Goal: Transaction & Acquisition: Purchase product/service

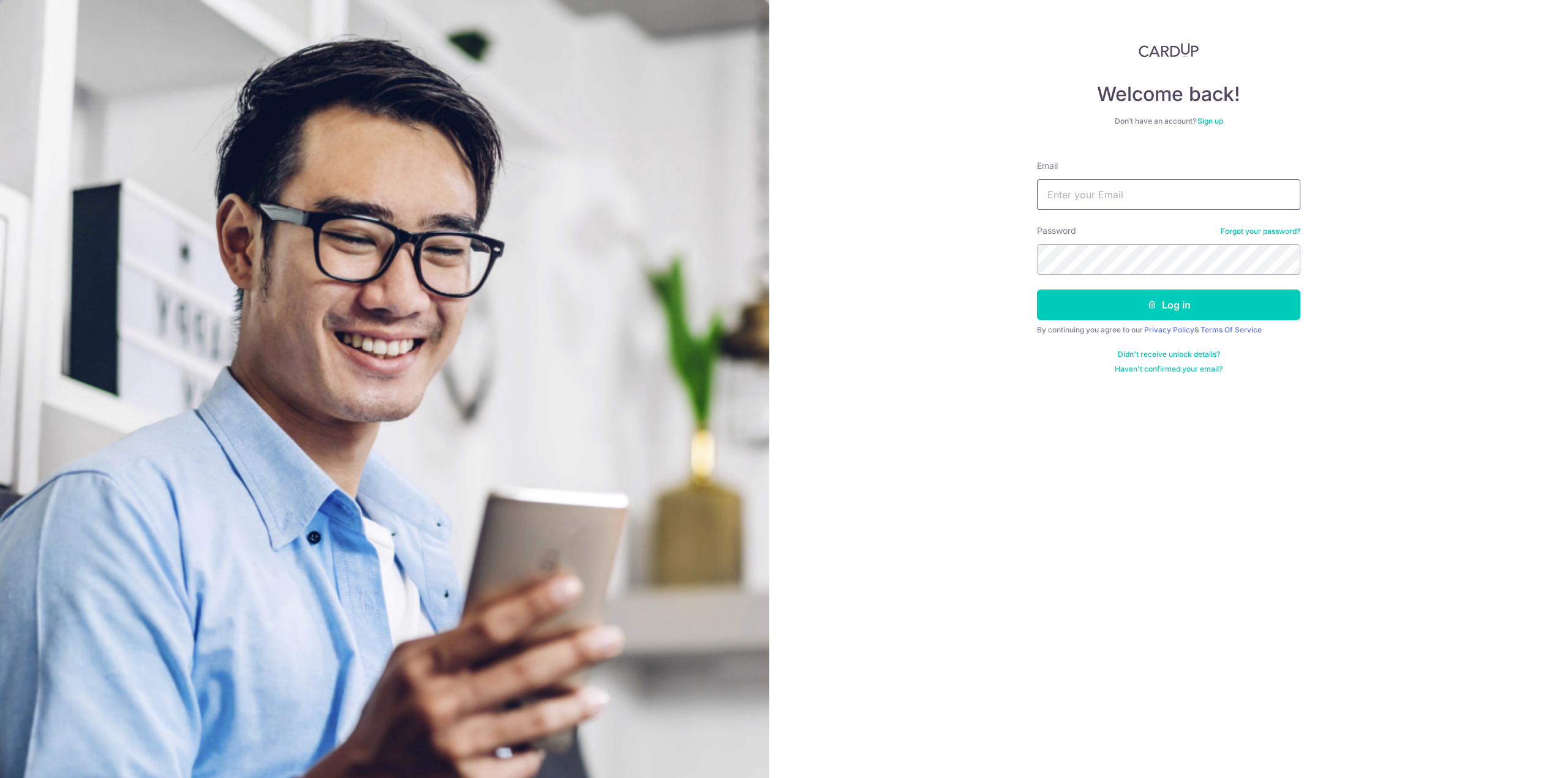
click at [1125, 206] on input "Email" at bounding box center [1169, 194] width 263 height 31
click at [1136, 191] on input "Email" at bounding box center [1169, 194] width 263 height 31
type input "[EMAIL_ADDRESS][DOMAIN_NAME]"
click at [1127, 303] on button "Log in" at bounding box center [1169, 304] width 263 height 31
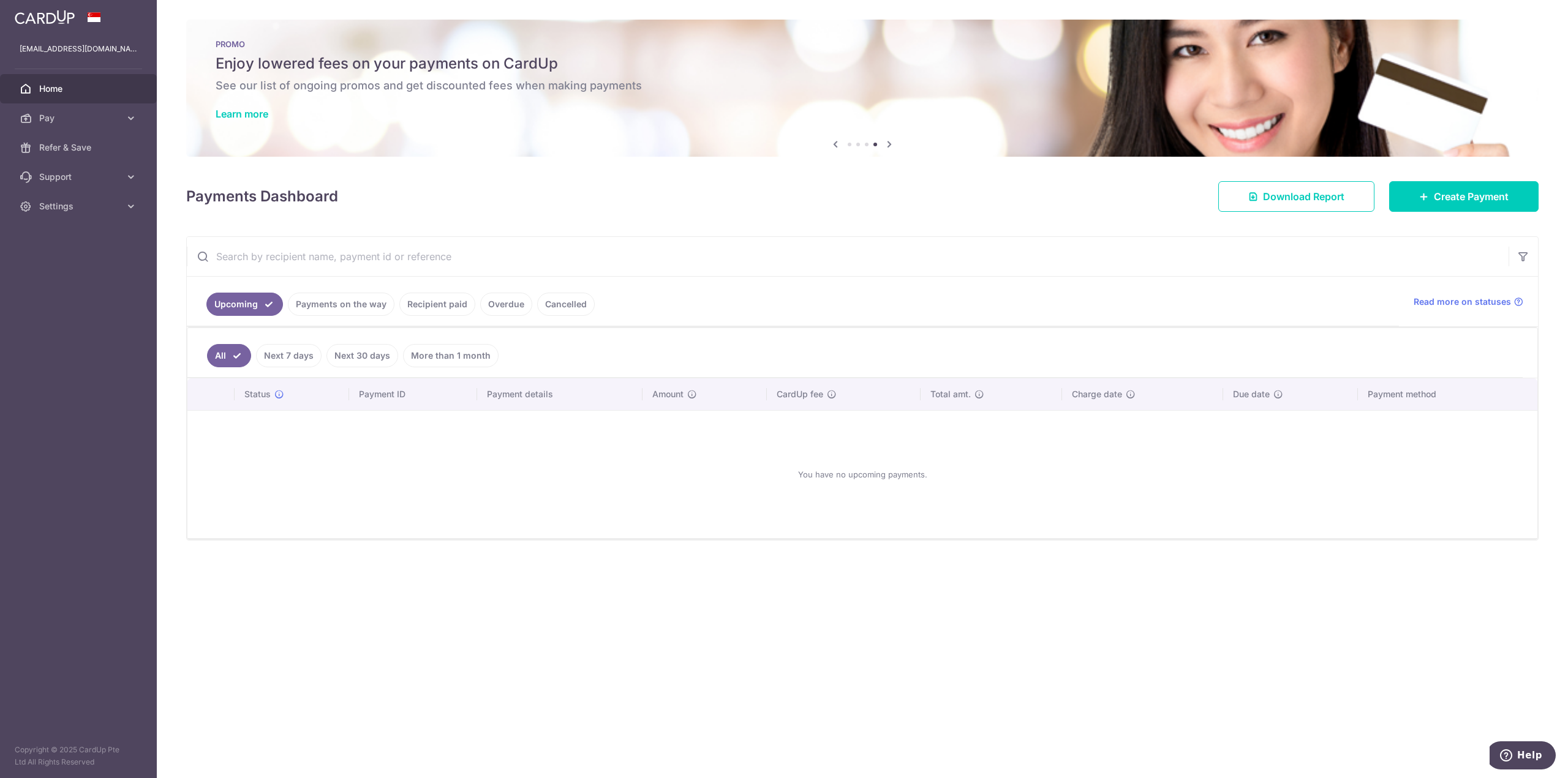
click at [892, 145] on icon at bounding box center [889, 143] width 15 height 15
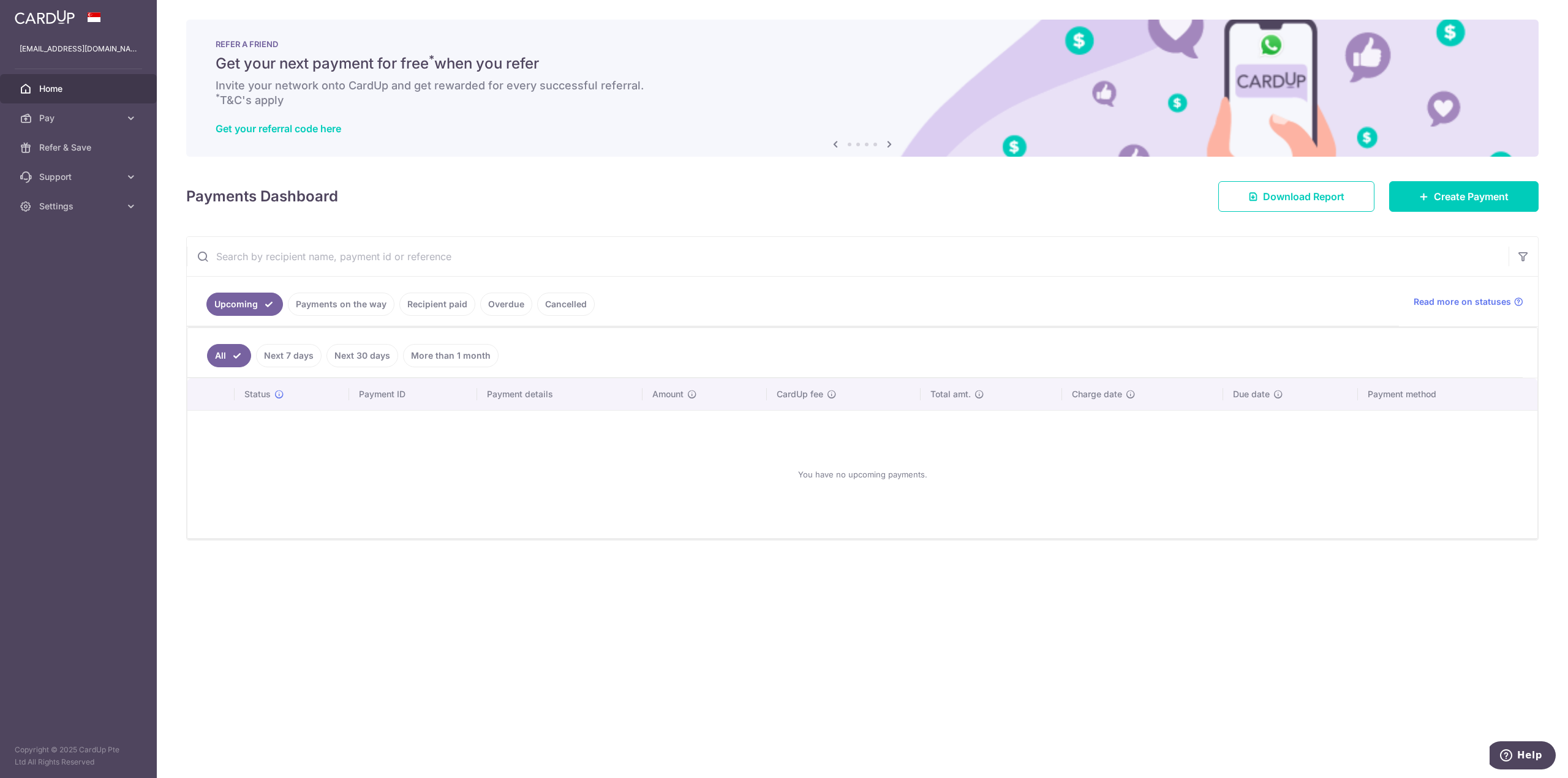
click at [892, 144] on icon at bounding box center [889, 143] width 15 height 15
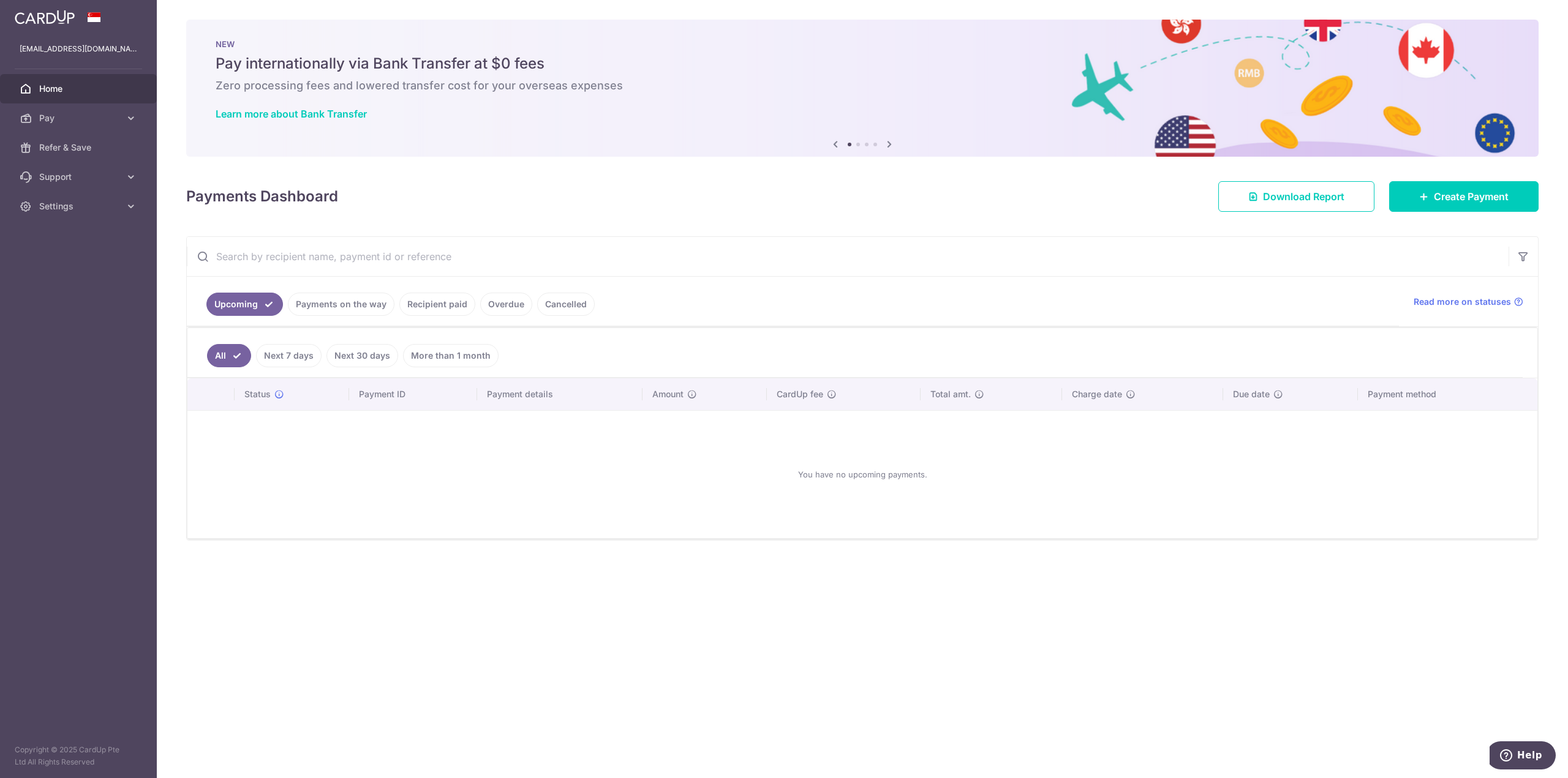
click at [892, 144] on icon at bounding box center [889, 143] width 15 height 15
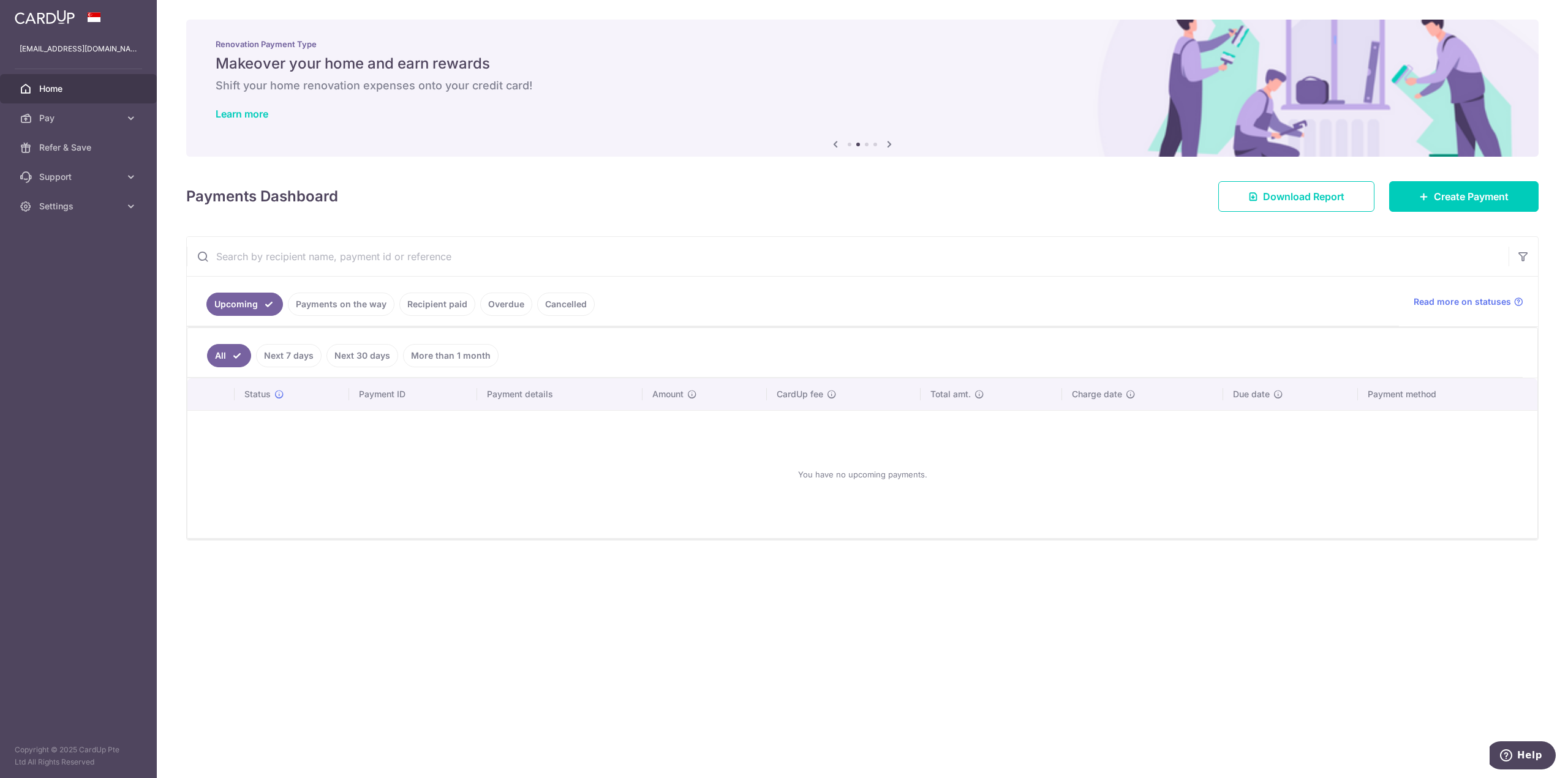
click at [891, 143] on icon at bounding box center [889, 143] width 15 height 15
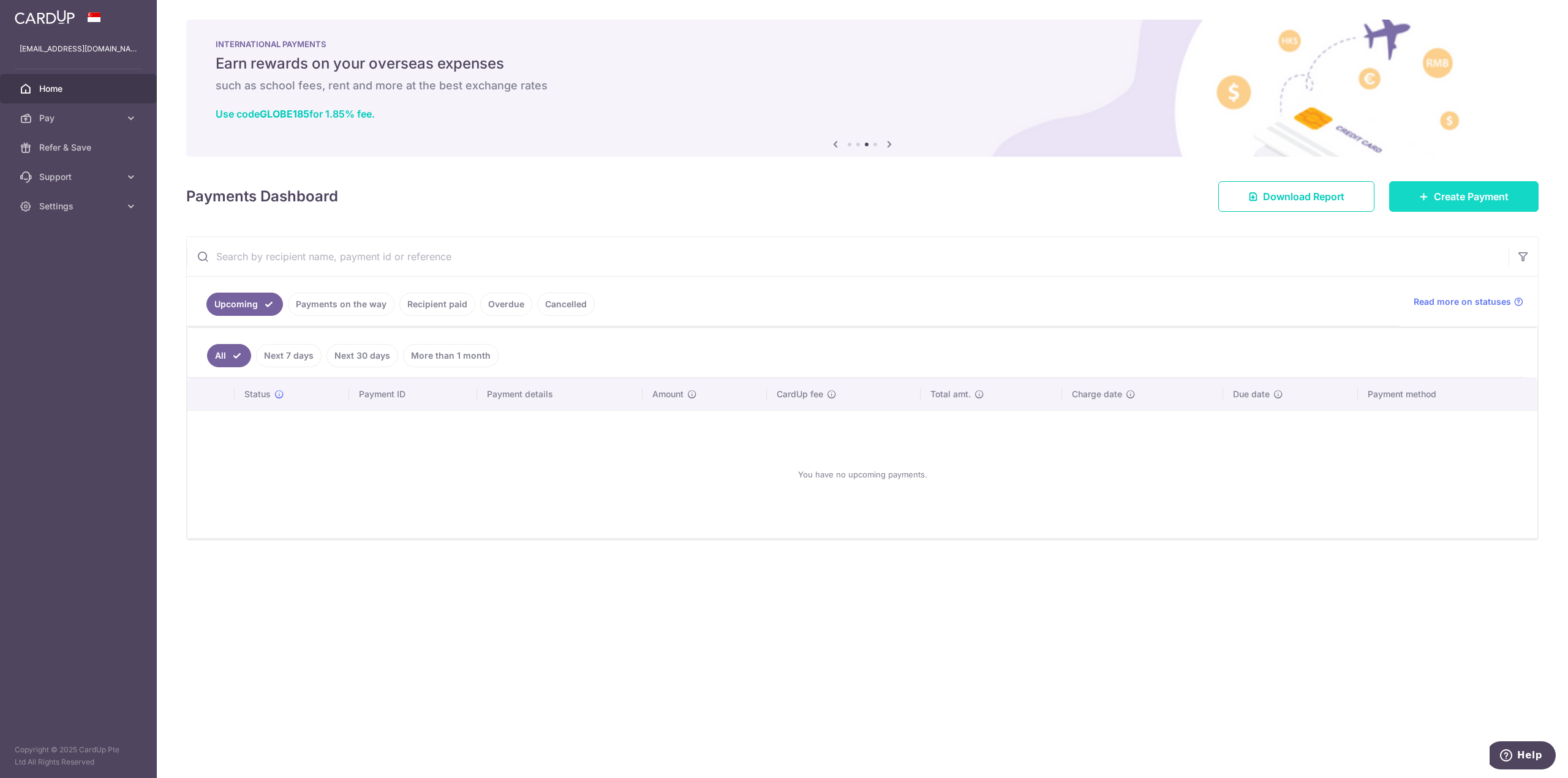
click at [1482, 192] on span "Create Payment" at bounding box center [1471, 196] width 75 height 15
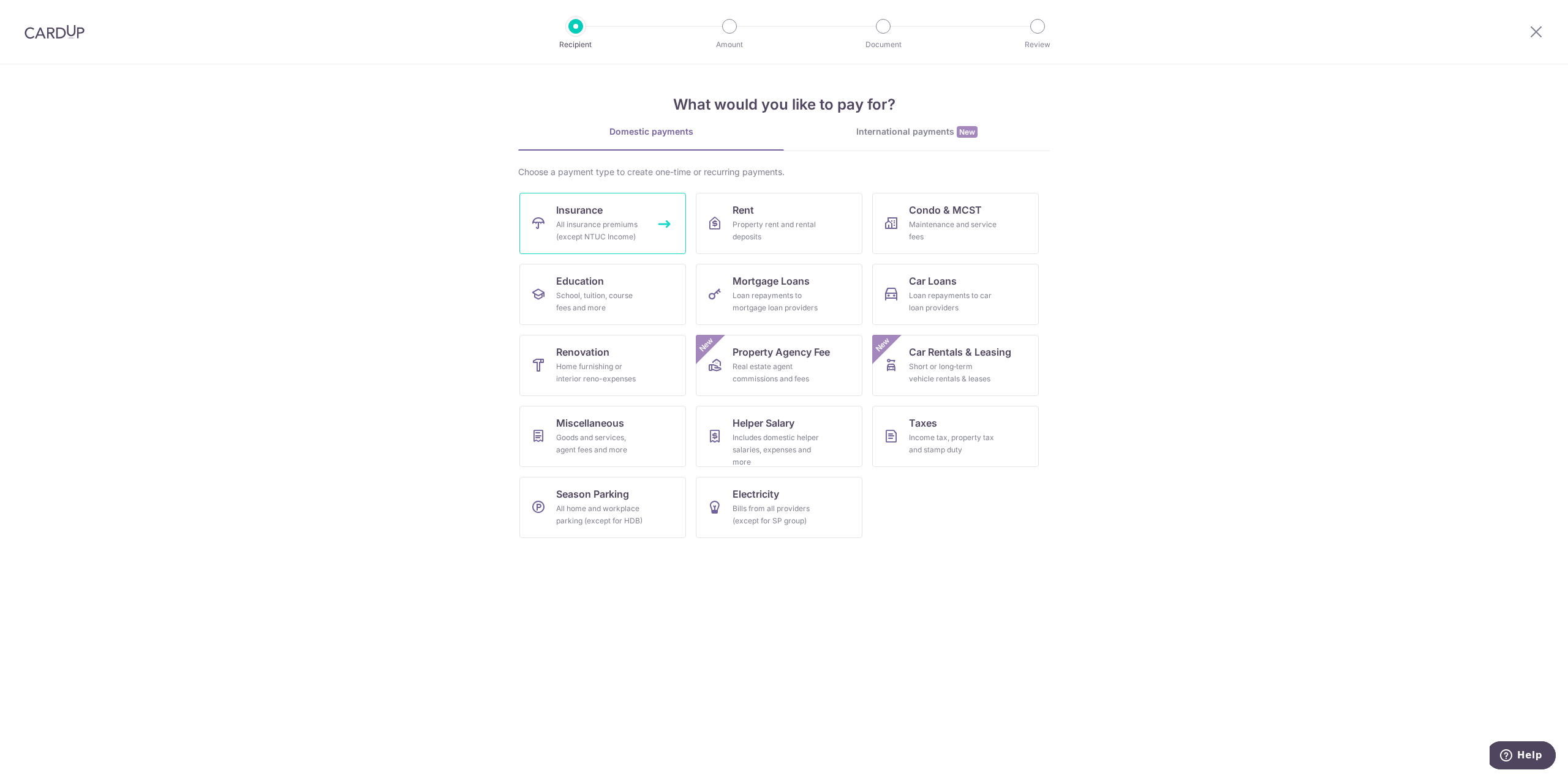
click at [657, 215] on link "Insurance All insurance premiums (except NTUC Income)" at bounding box center [602, 223] width 166 height 61
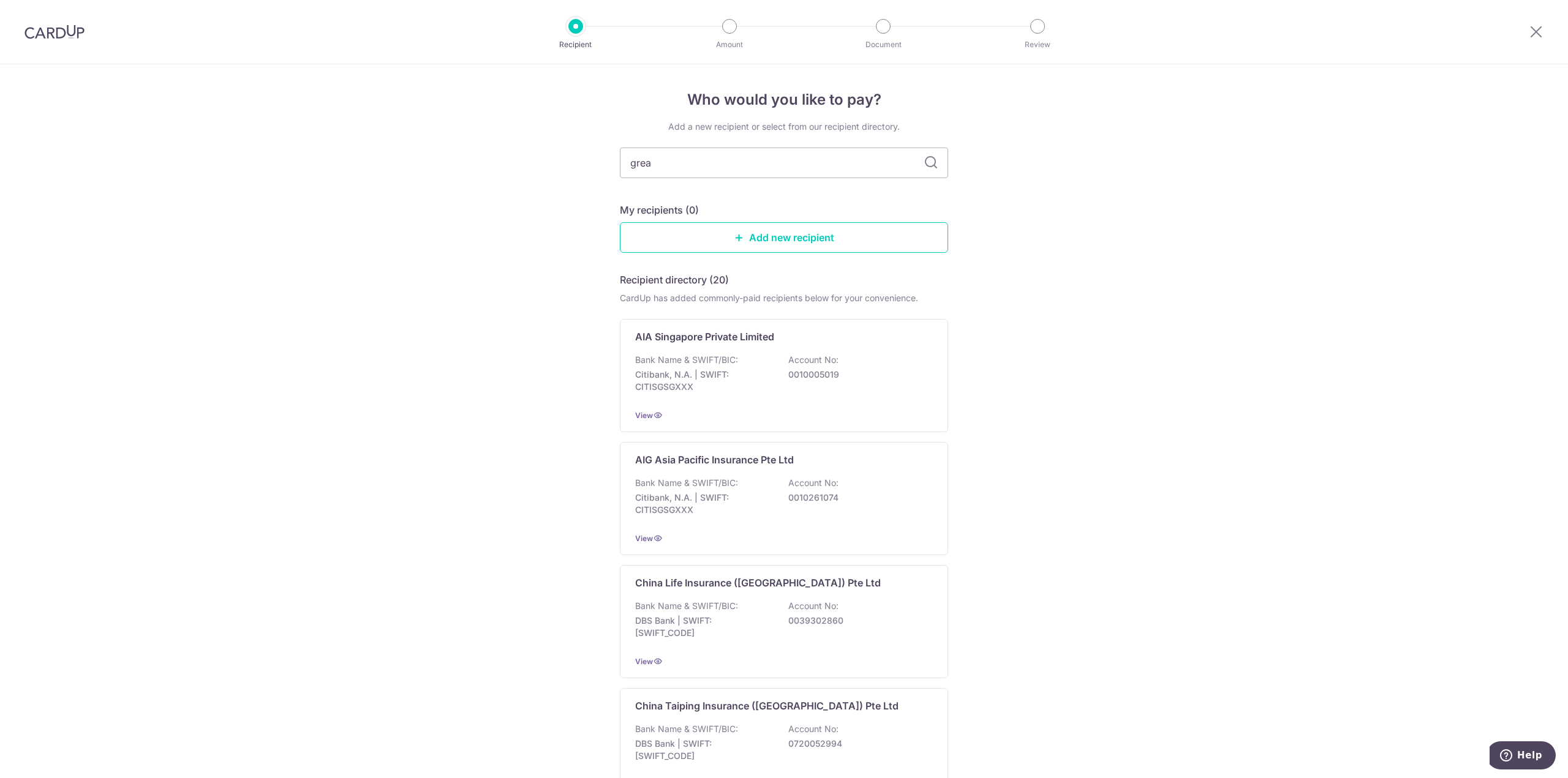
type input "great"
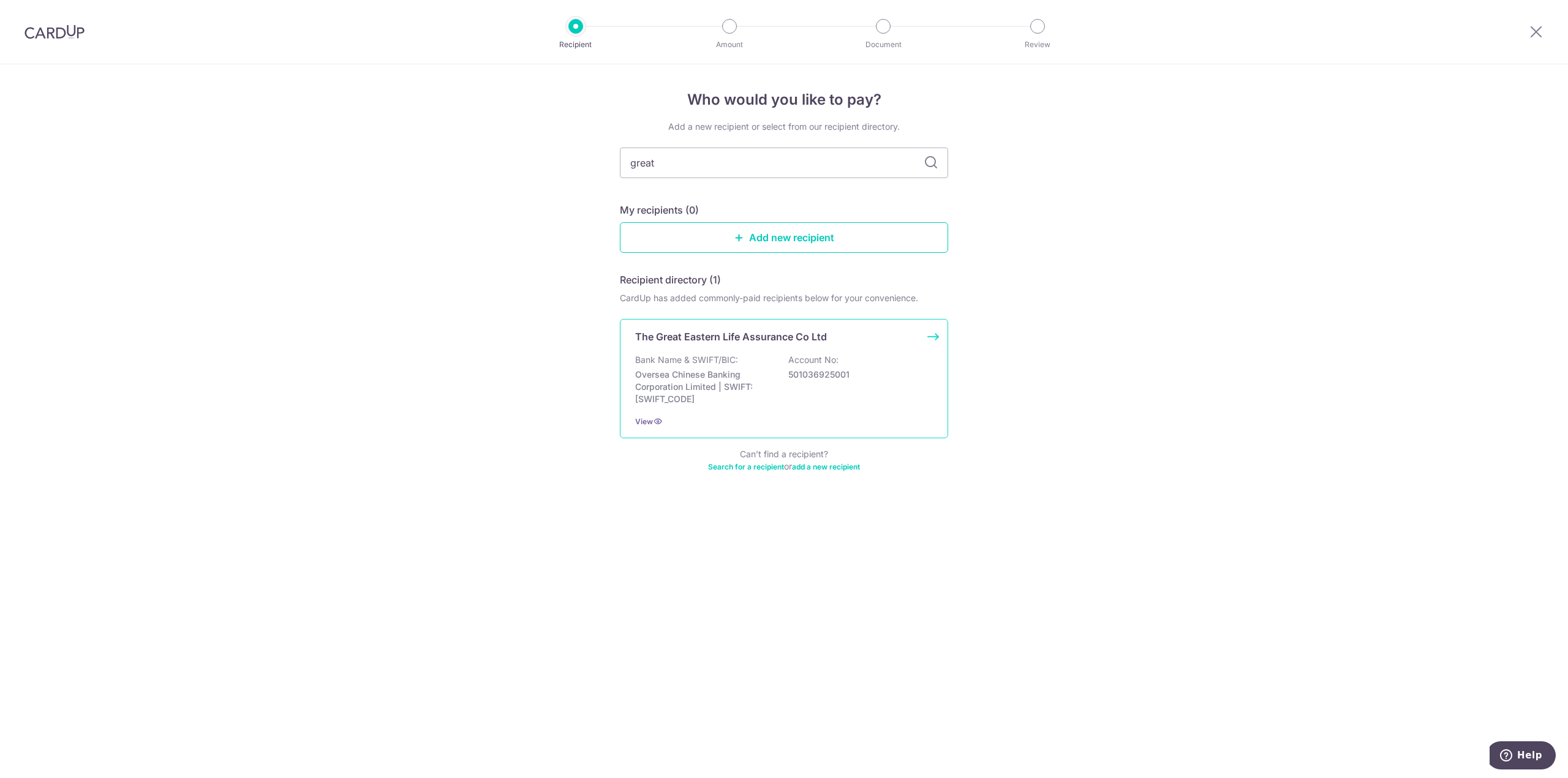
click at [763, 391] on p "Oversea Chinese Banking Corporation Limited | SWIFT: OCBCSGSGXXX" at bounding box center [703, 387] width 137 height 37
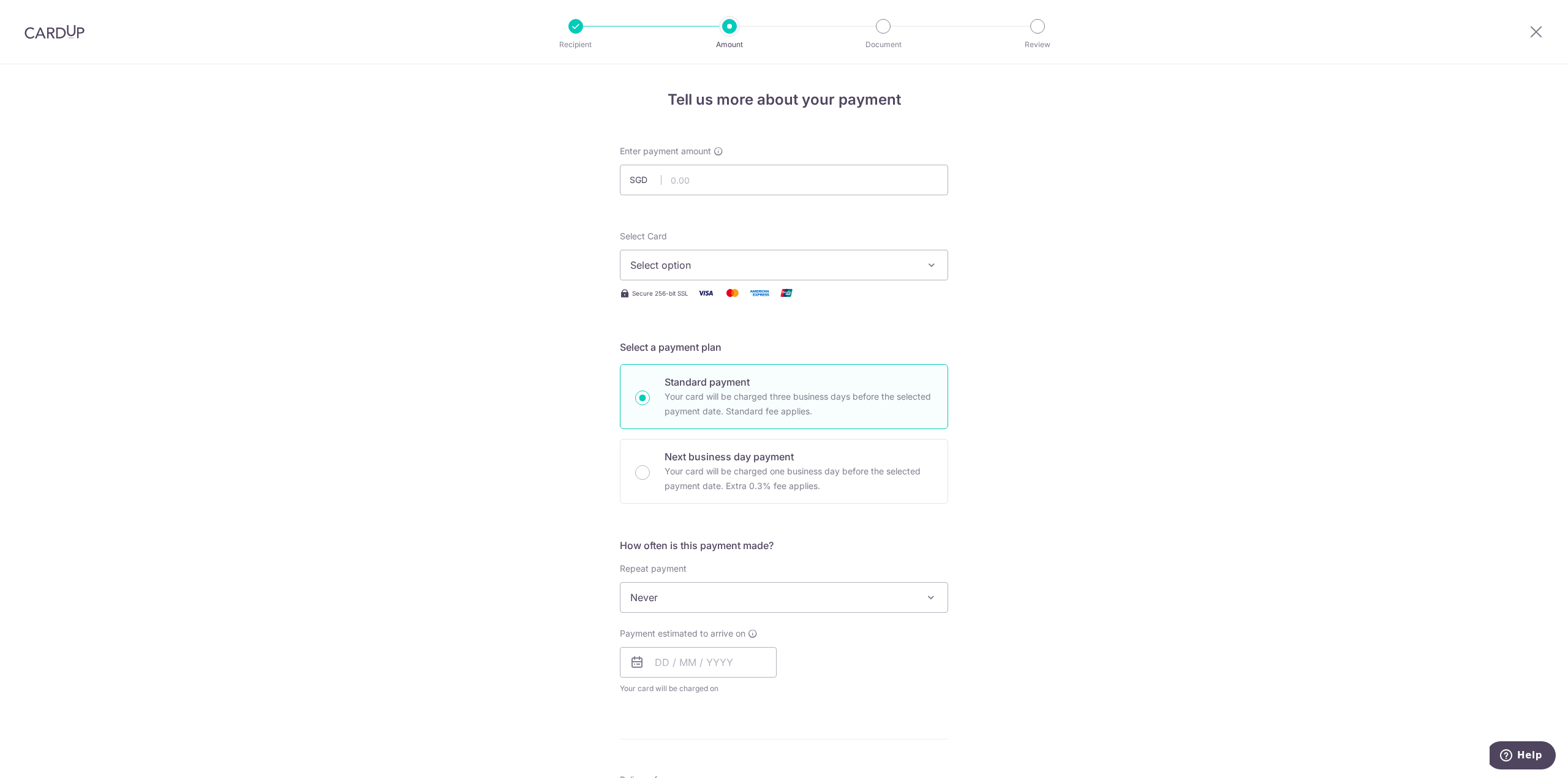
click at [707, 260] on span "Select option" at bounding box center [772, 265] width 286 height 15
click at [712, 383] on span "**** 9243" at bounding box center [783, 382] width 307 height 15
click at [866, 601] on span "Never" at bounding box center [783, 598] width 327 height 30
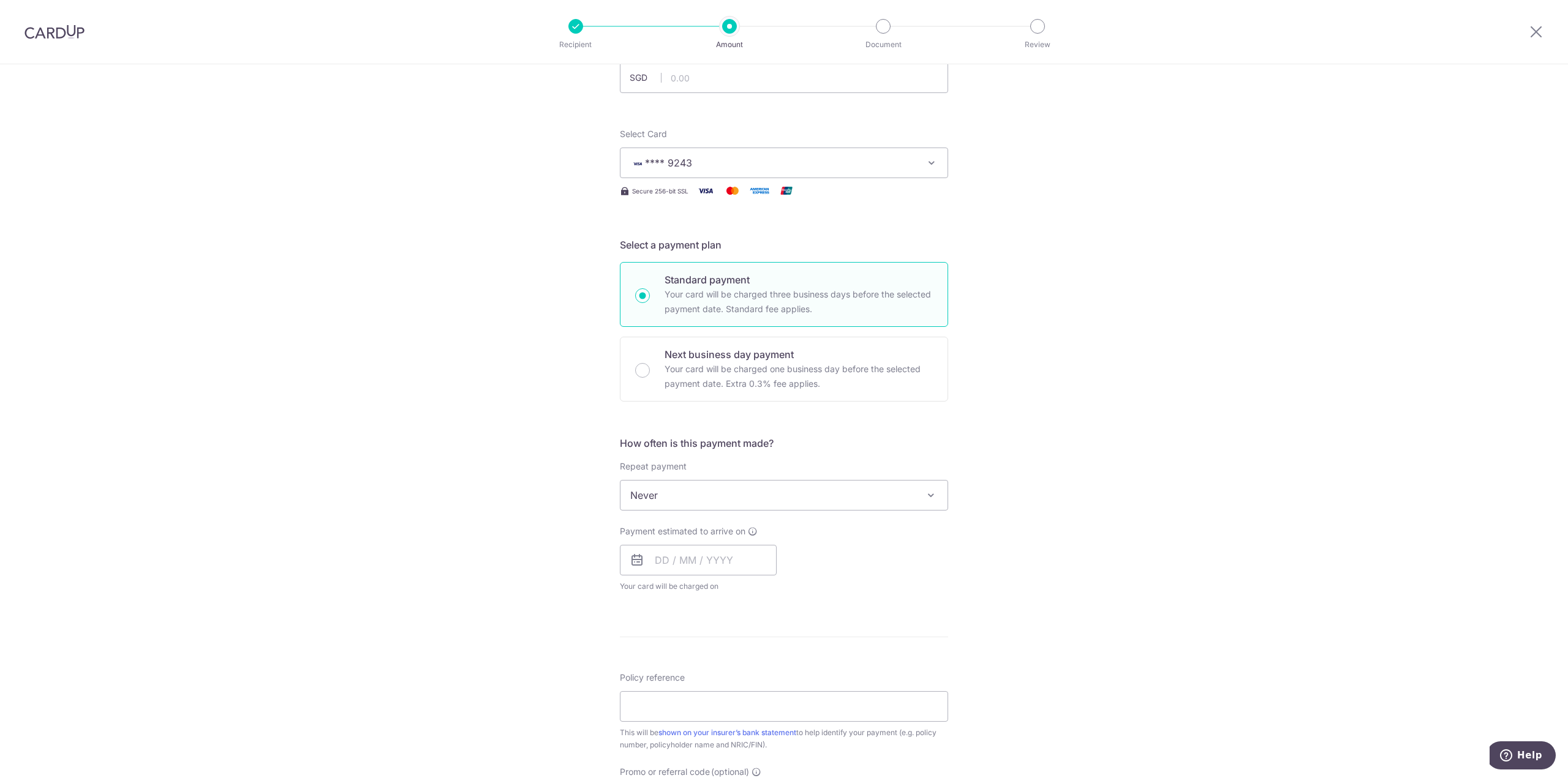
scroll to position [204, 0]
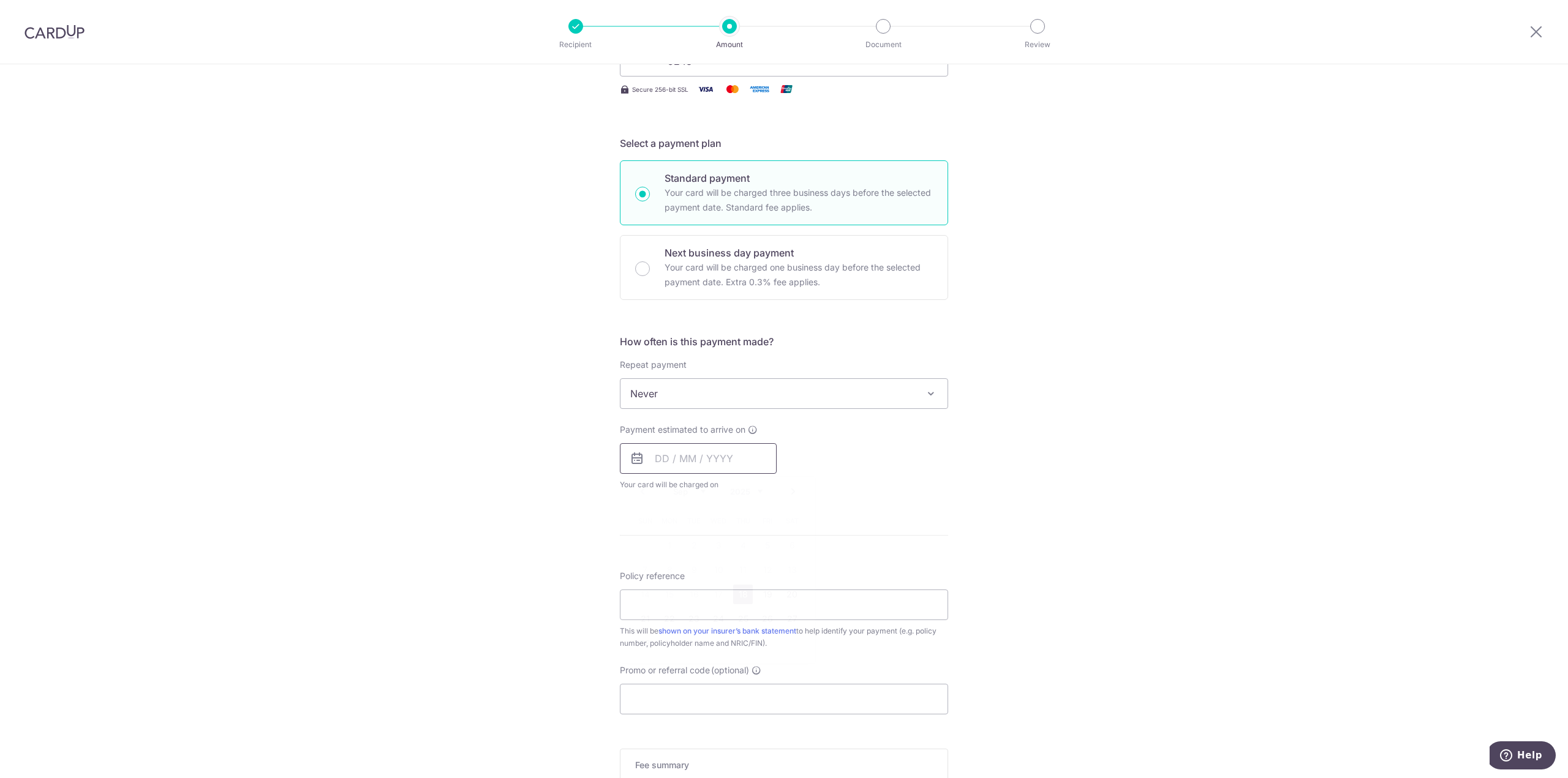
click at [667, 448] on input "text" at bounding box center [698, 458] width 157 height 31
click at [659, 625] on link "22" at bounding box center [669, 619] width 20 height 20
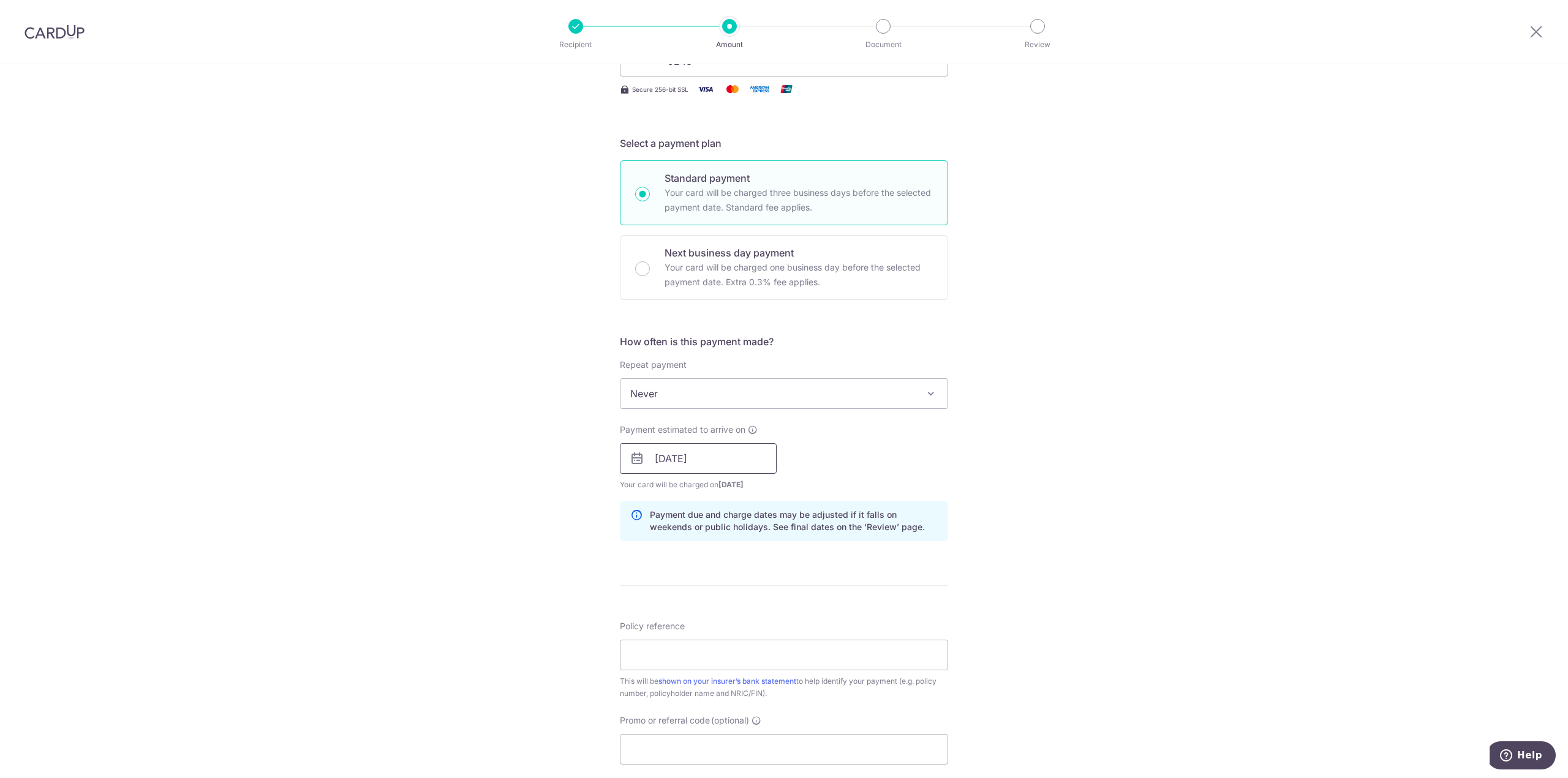
click at [722, 464] on input "22/09/2025" at bounding box center [698, 458] width 157 height 31
click at [743, 600] on link "18" at bounding box center [742, 595] width 20 height 20
type input "[DATE]"
click at [861, 440] on div "Payment estimated to arrive on 18/09/2025 Prev Next Sep Oct Nov Dec 2025 2026 2…" at bounding box center [783, 458] width 343 height 67
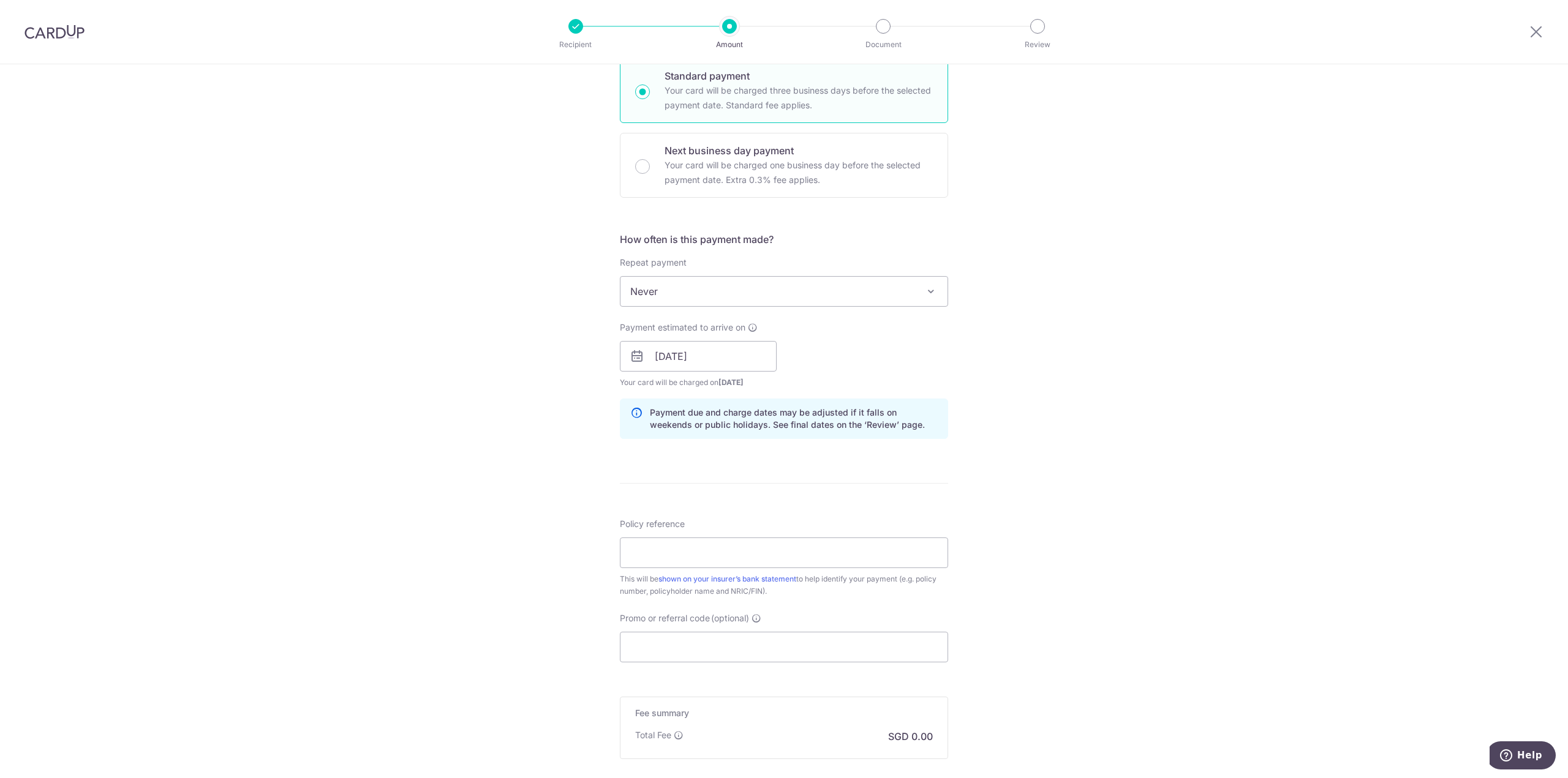
scroll to position [408, 0]
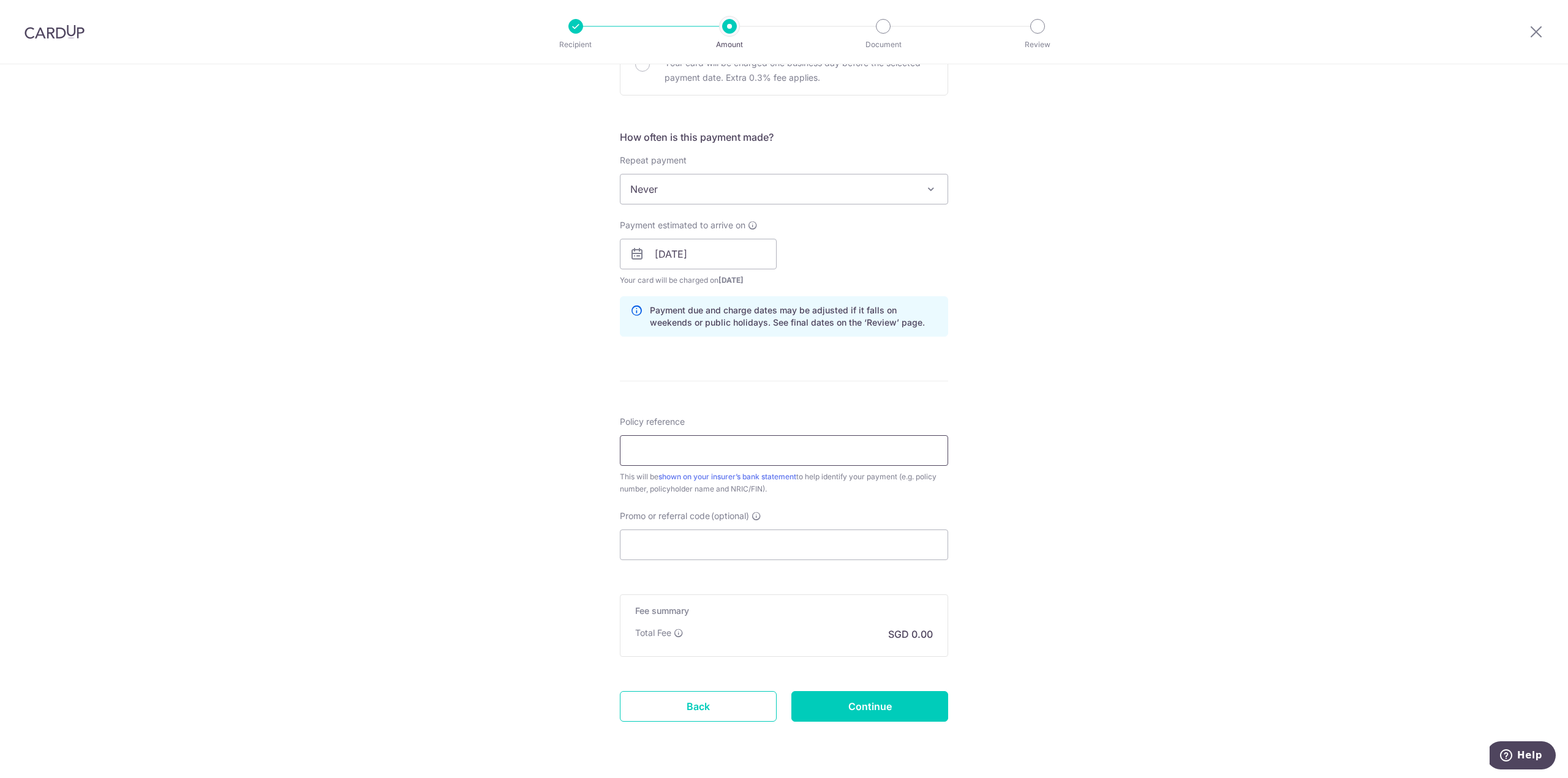
click at [711, 456] on input "Policy reference" at bounding box center [784, 450] width 328 height 31
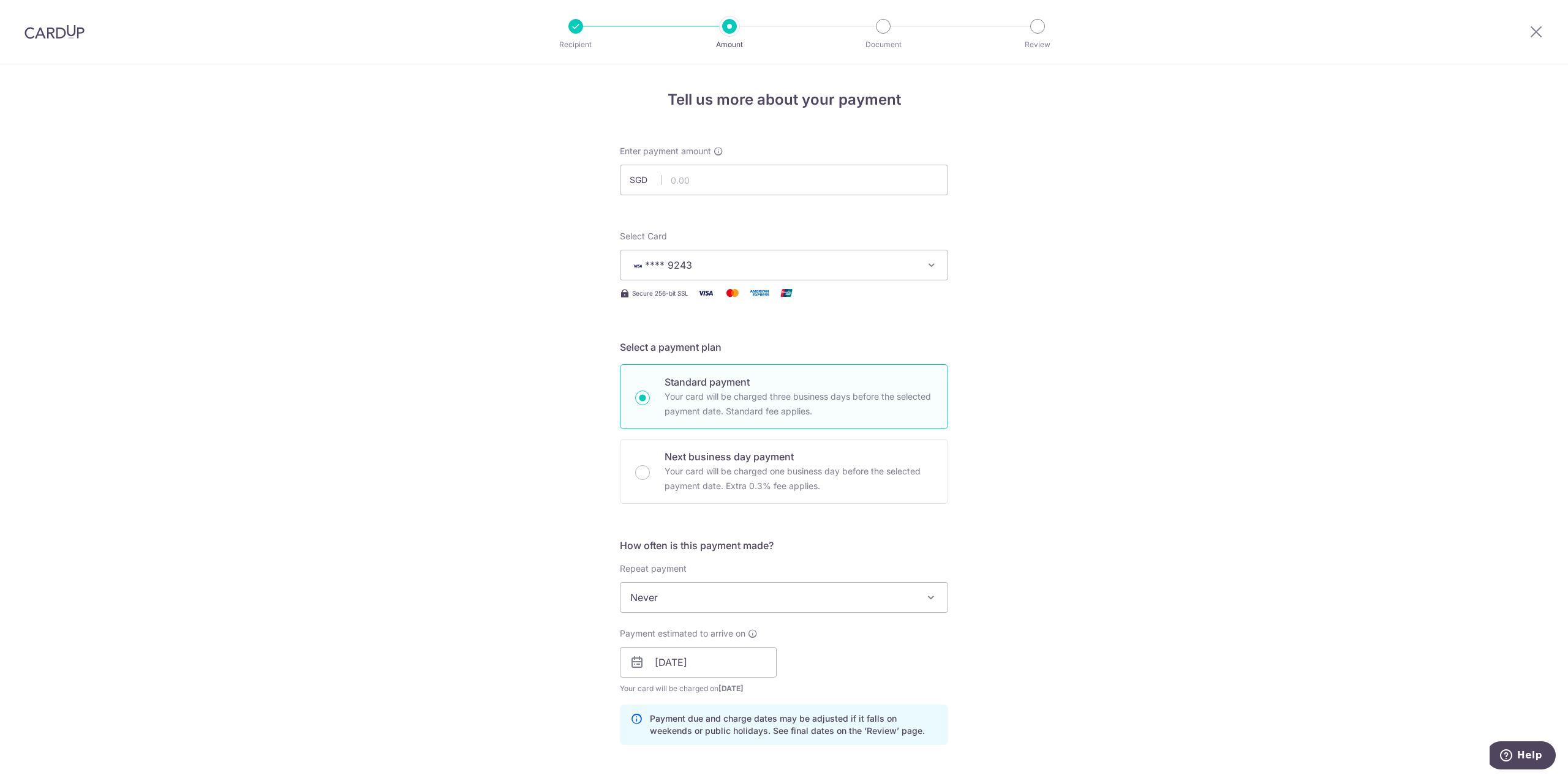
scroll to position [444, 0]
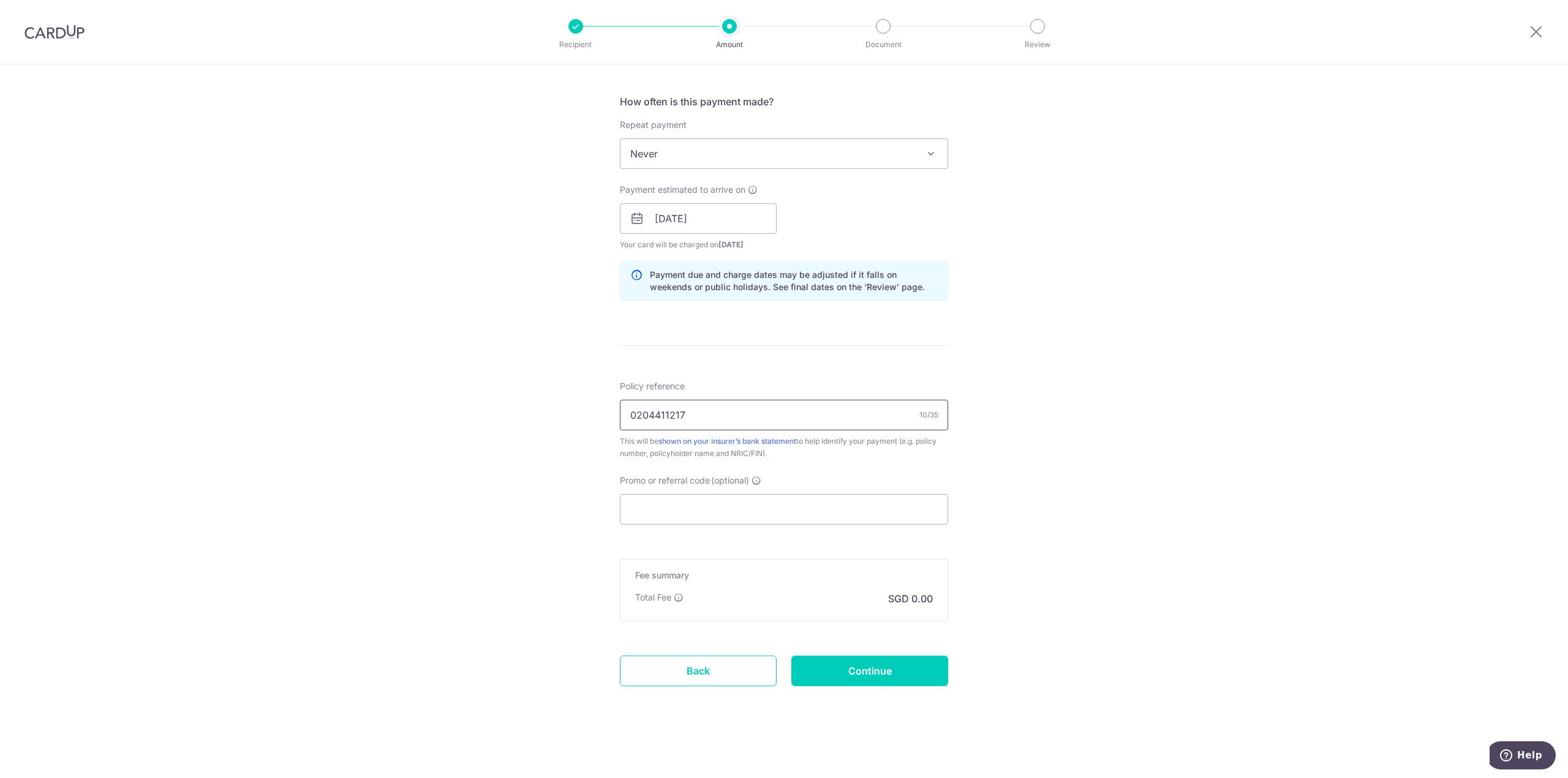
type input "0204411217"
click at [693, 501] on input "Promo or referral code (optional)" at bounding box center [784, 509] width 328 height 31
paste input "MILELION"
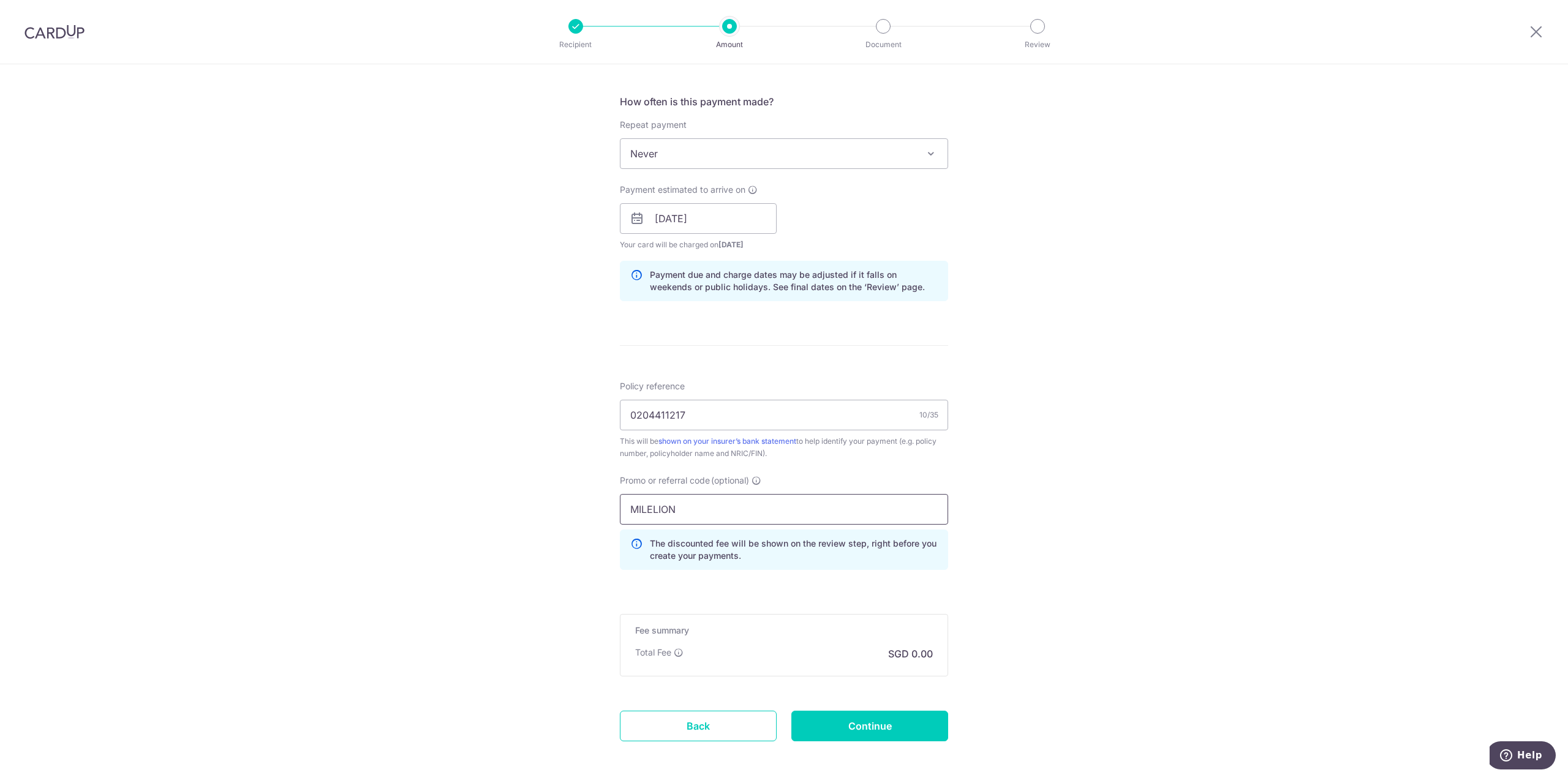
type input "MILELION"
click at [1009, 562] on div "Tell us more about your payment Enter payment amount SGD Select Card **** 9243 …" at bounding box center [784, 226] width 1568 height 1213
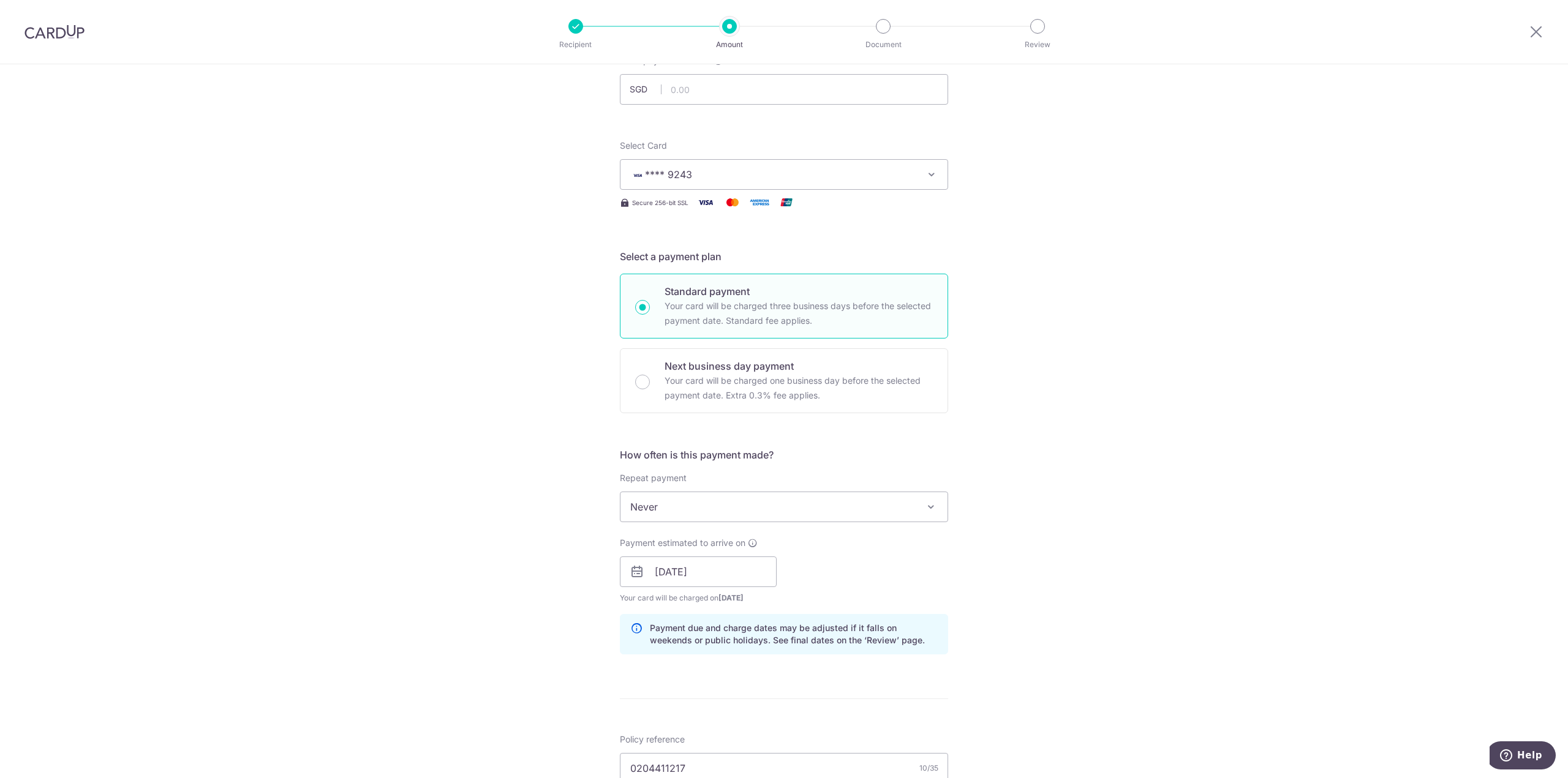
scroll to position [0, 0]
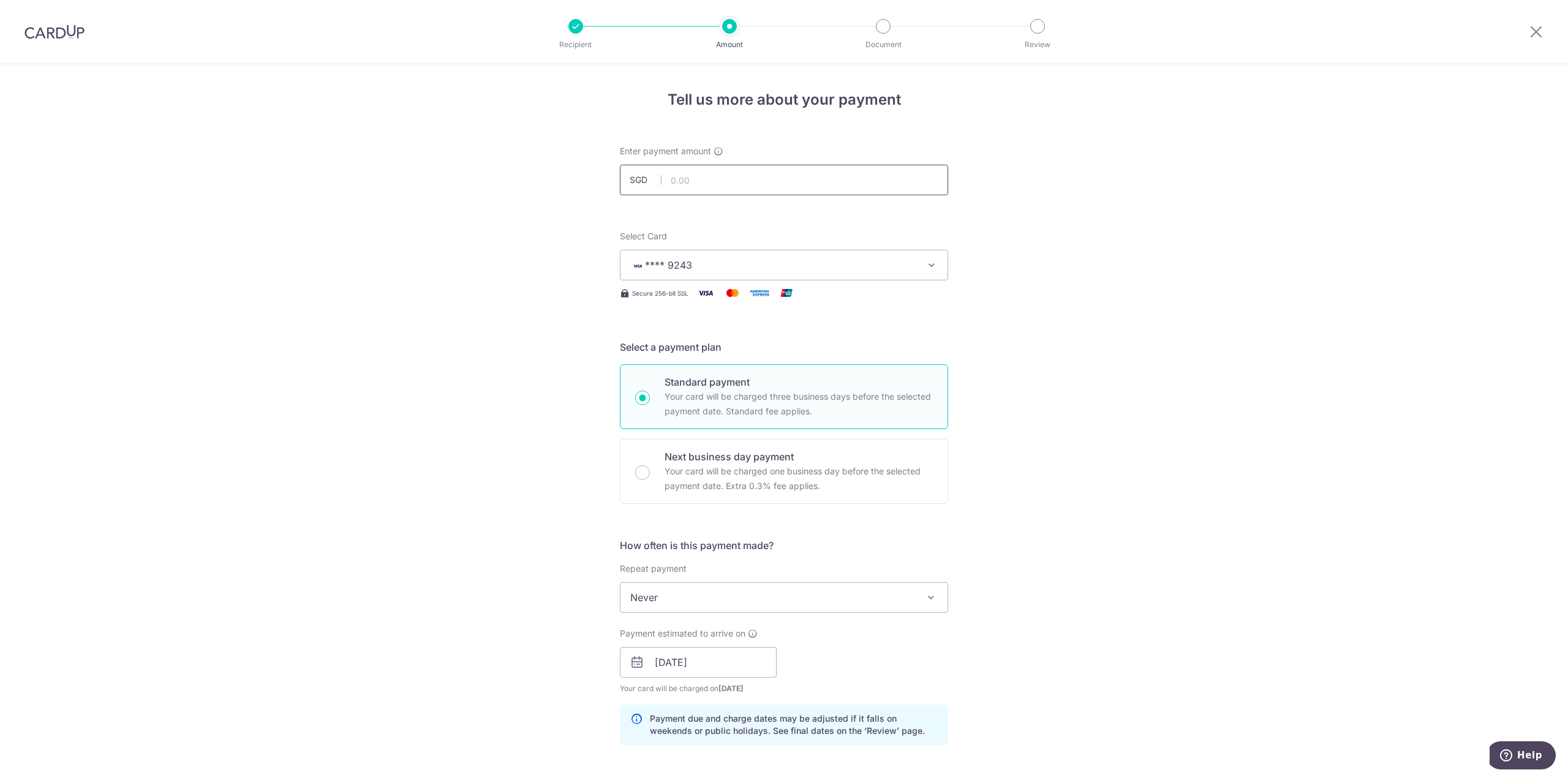
click at [711, 181] on input "text" at bounding box center [784, 180] width 328 height 31
click at [1101, 316] on div "Tell us more about your payment Enter payment amount SGD 1646 Select Card **** …" at bounding box center [784, 670] width 1568 height 1213
type input "1,646.00"
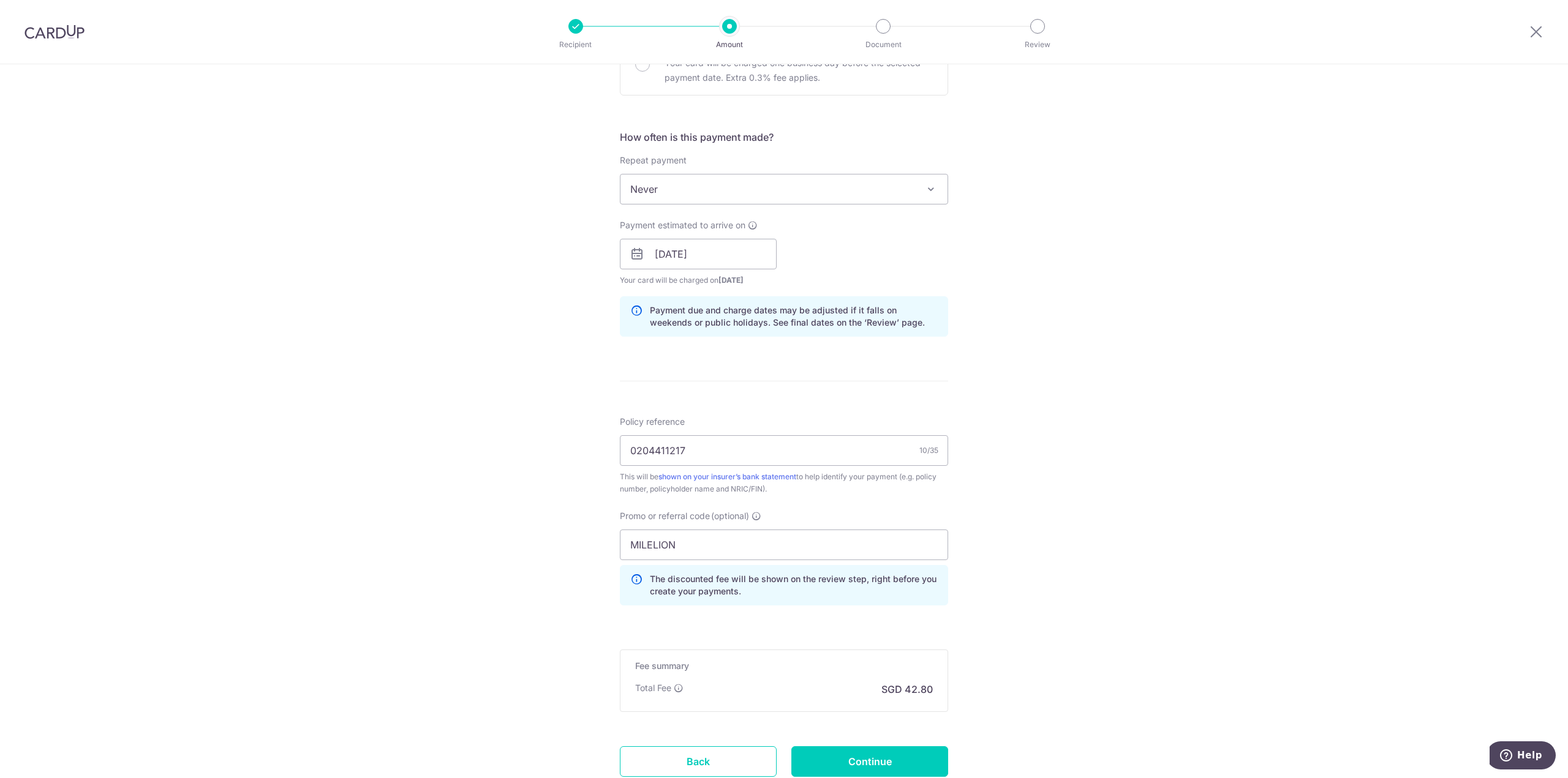
scroll to position [499, 0]
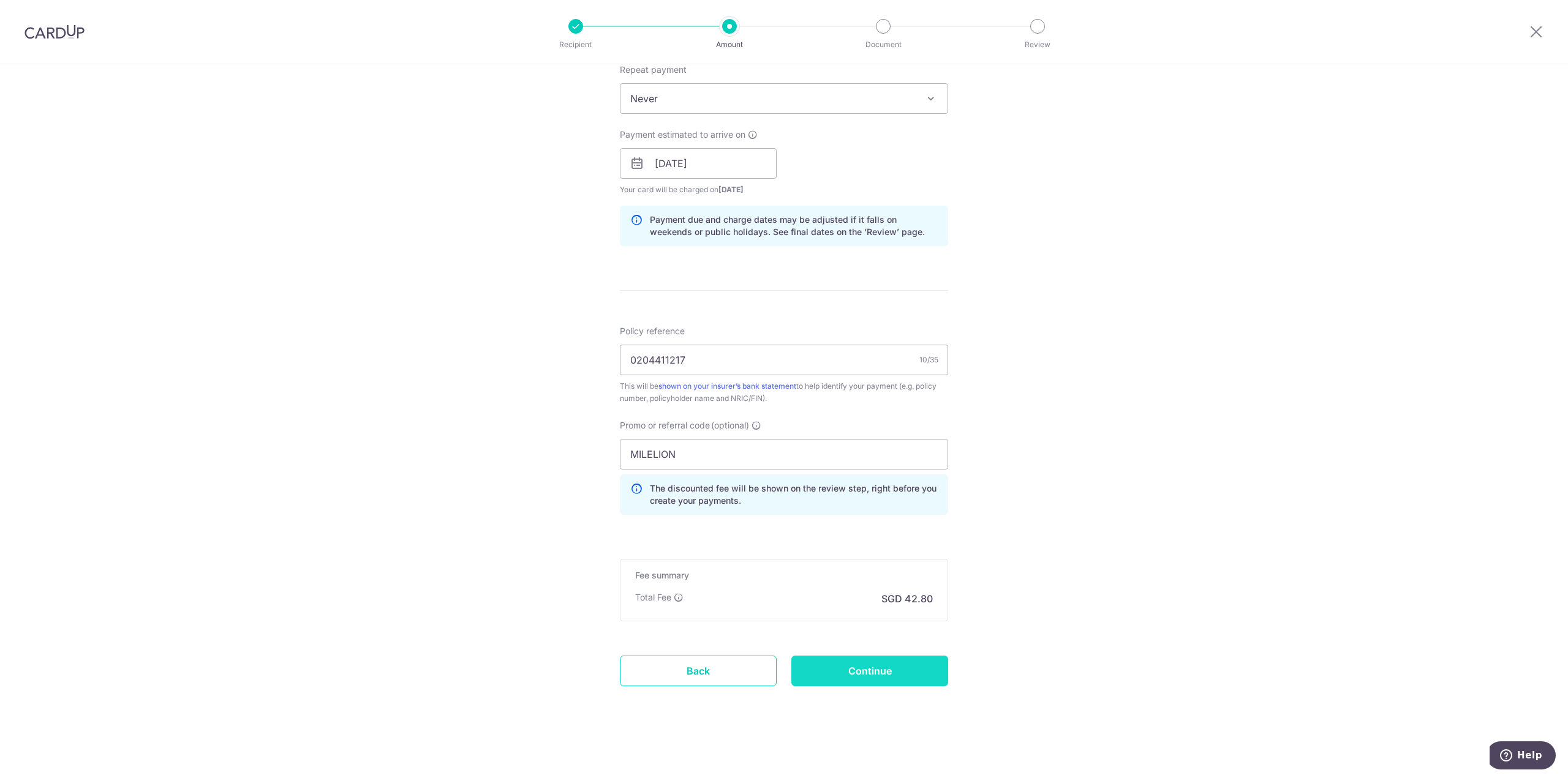
click at [928, 662] on input "Continue" at bounding box center [869, 670] width 157 height 31
type input "Create Schedule"
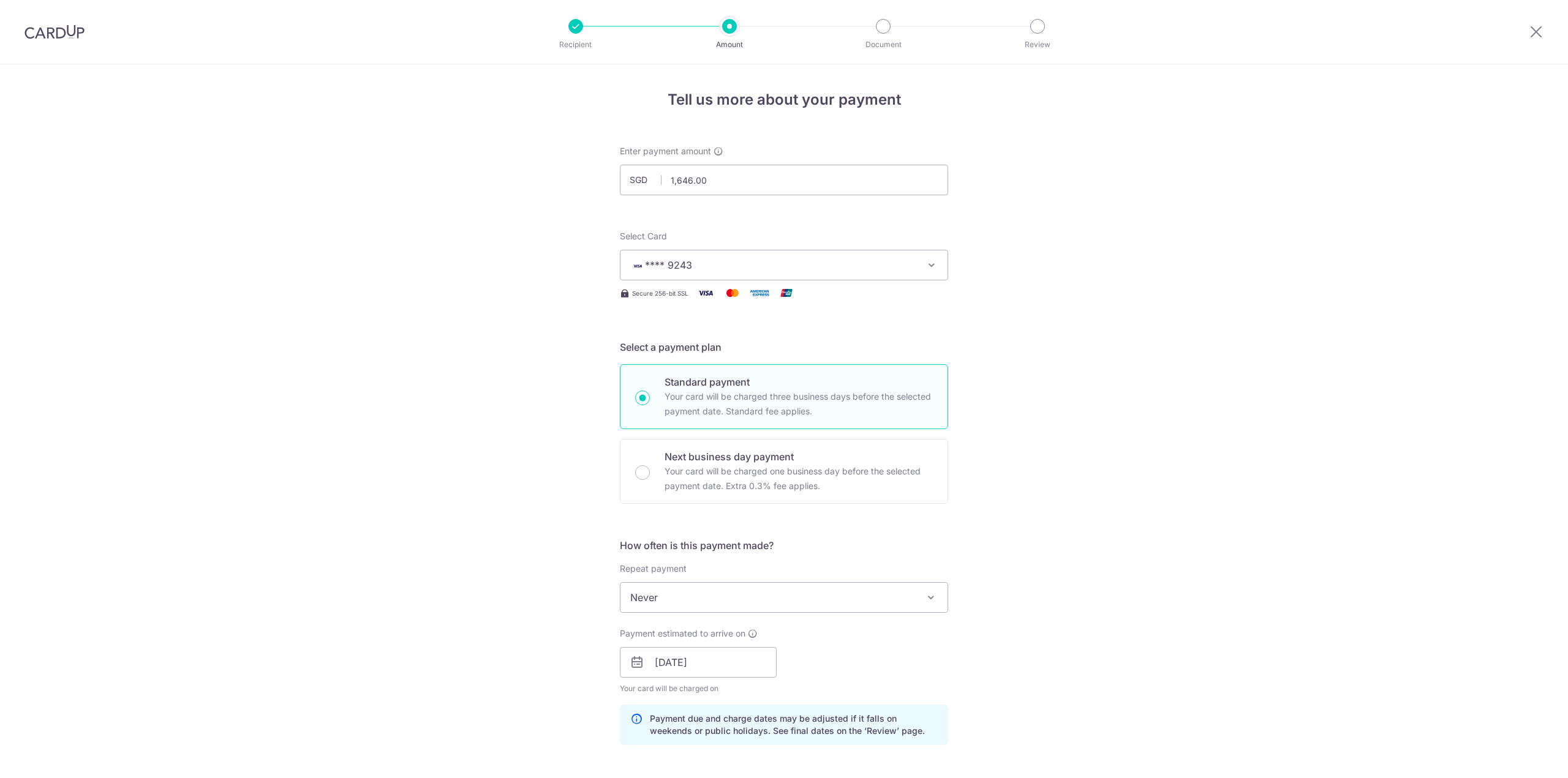
scroll to position [516, 0]
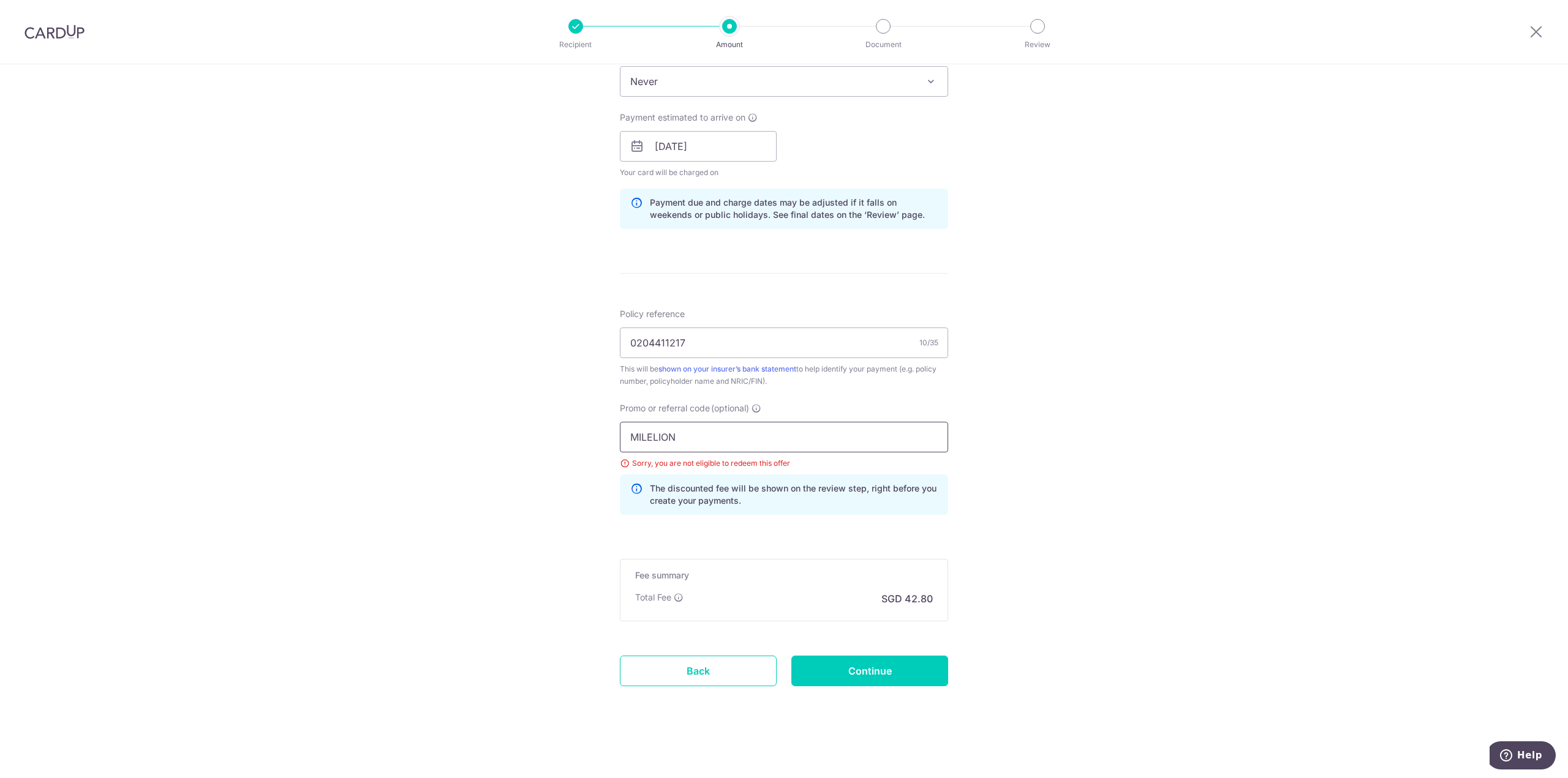
drag, startPoint x: 536, startPoint y: 446, endPoint x: 614, endPoint y: 503, distance: 96.6
click at [520, 450] on div "Tell us more about your payment Enter payment amount SGD 1,646.00 1646.00 Selec…" at bounding box center [784, 163] width 1568 height 1230
paste input "CTAX25"
type input "MCTAX25N"
click at [875, 678] on input "Continue" at bounding box center [869, 670] width 157 height 31
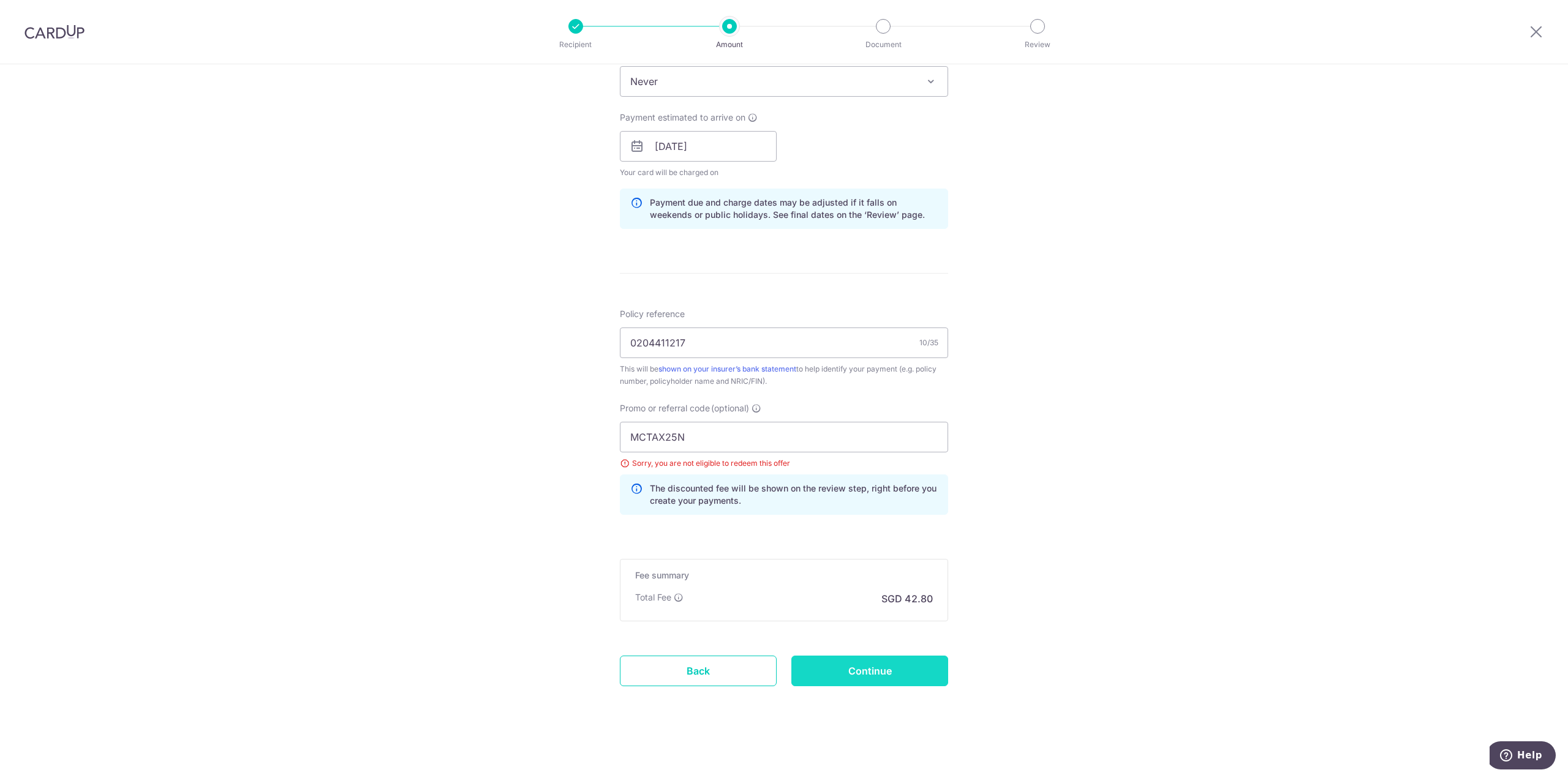
type input "Update Schedule"
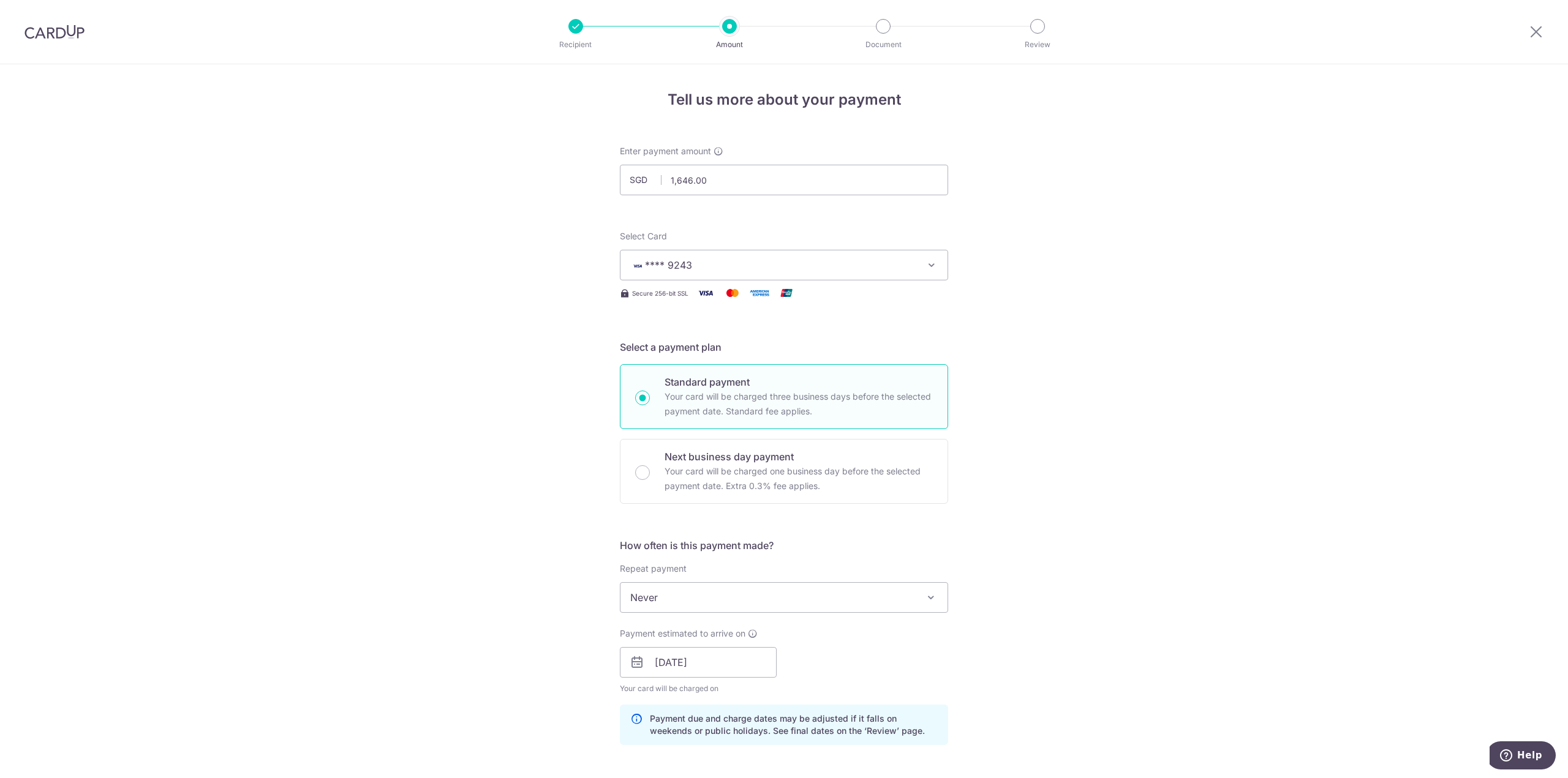
scroll to position [516, 0]
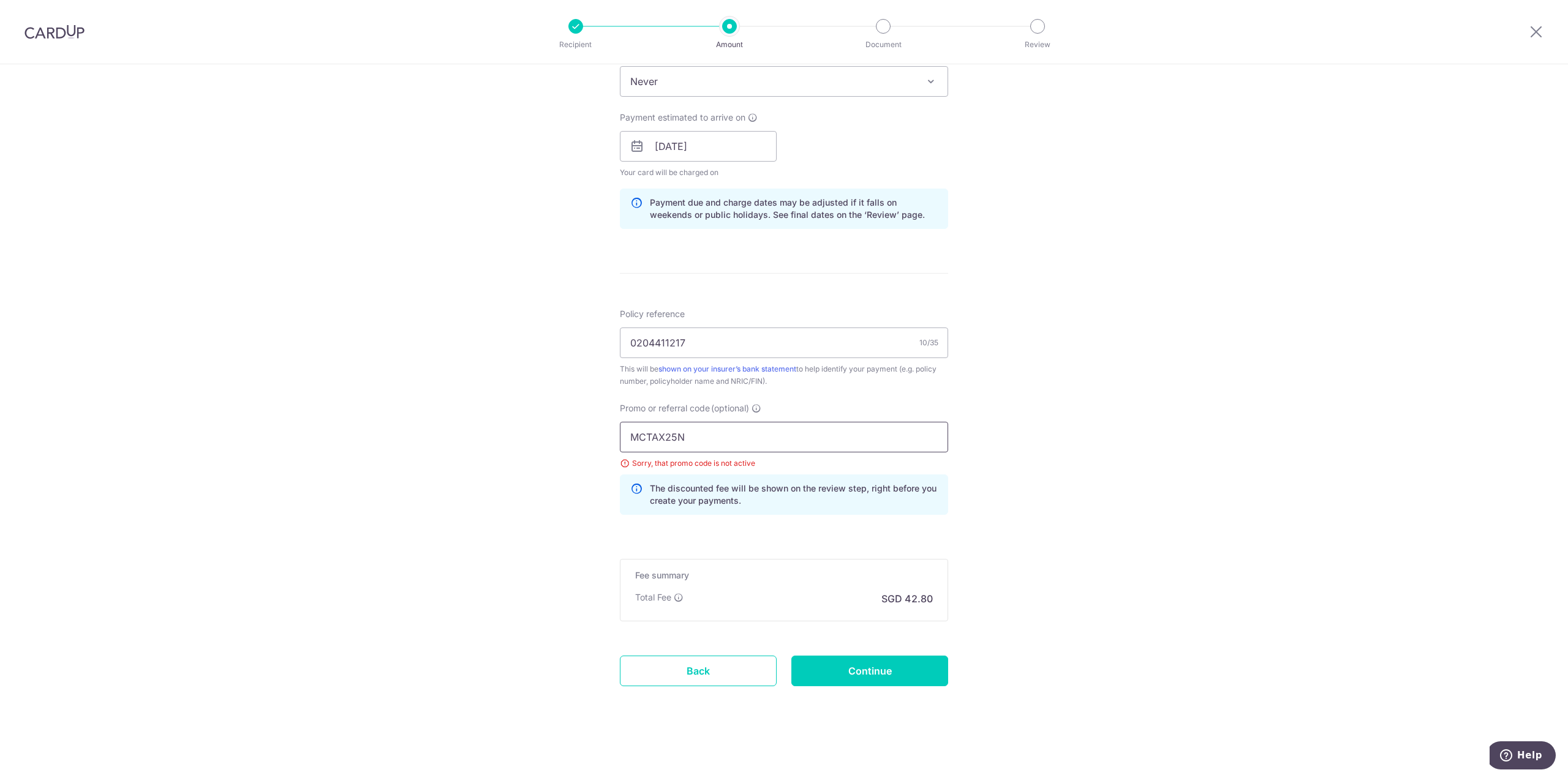
drag, startPoint x: 712, startPoint y: 439, endPoint x: 464, endPoint y: 452, distance: 248.3
click at [465, 452] on div "Tell us more about your payment Enter payment amount SGD 1,646.00 1646.00 Selec…" at bounding box center [784, 163] width 1568 height 1230
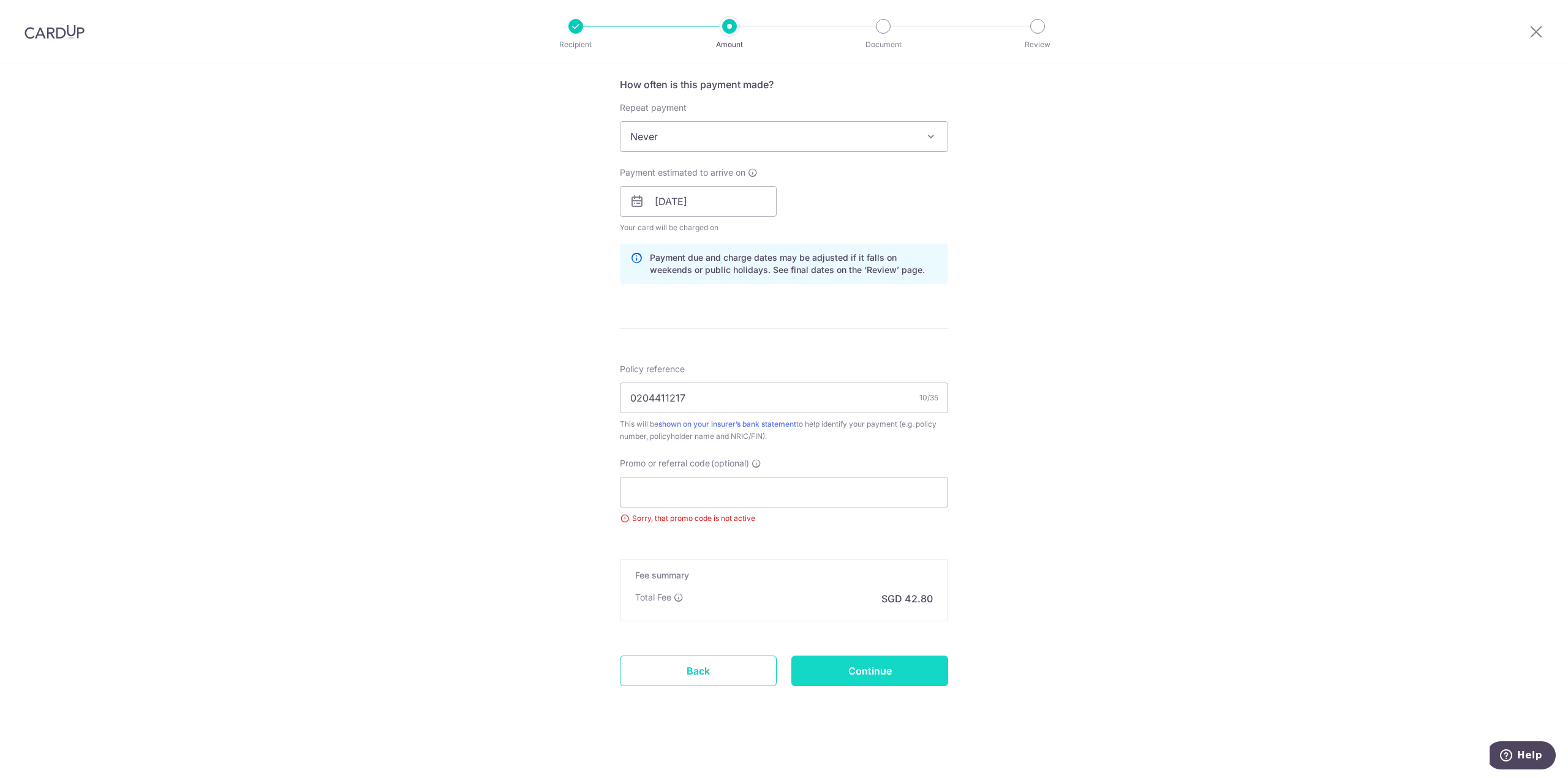
click at [912, 673] on input "Continue" at bounding box center [869, 670] width 157 height 31
type input "Update Schedule"
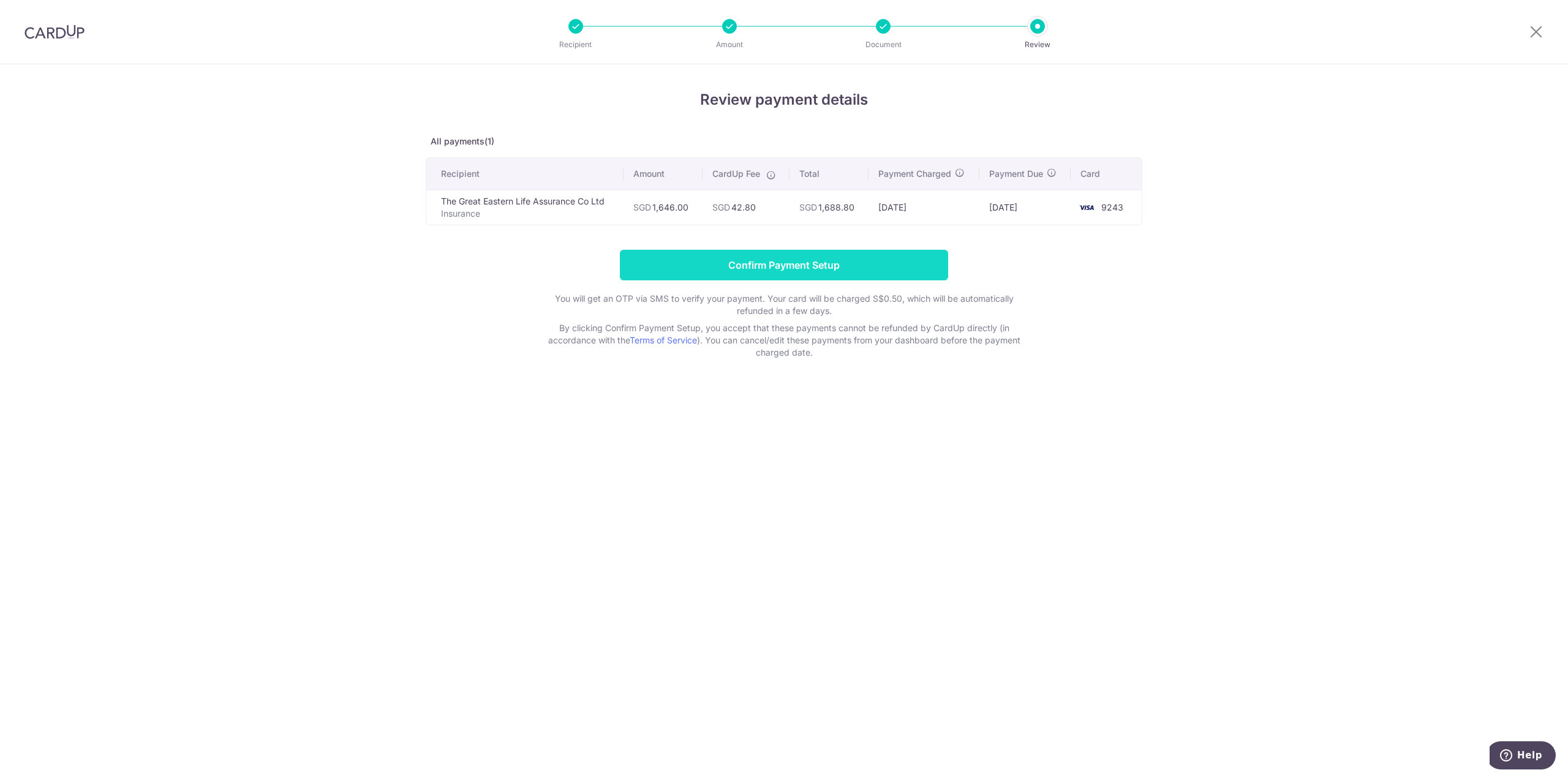
click at [749, 256] on input "Confirm Payment Setup" at bounding box center [784, 265] width 328 height 31
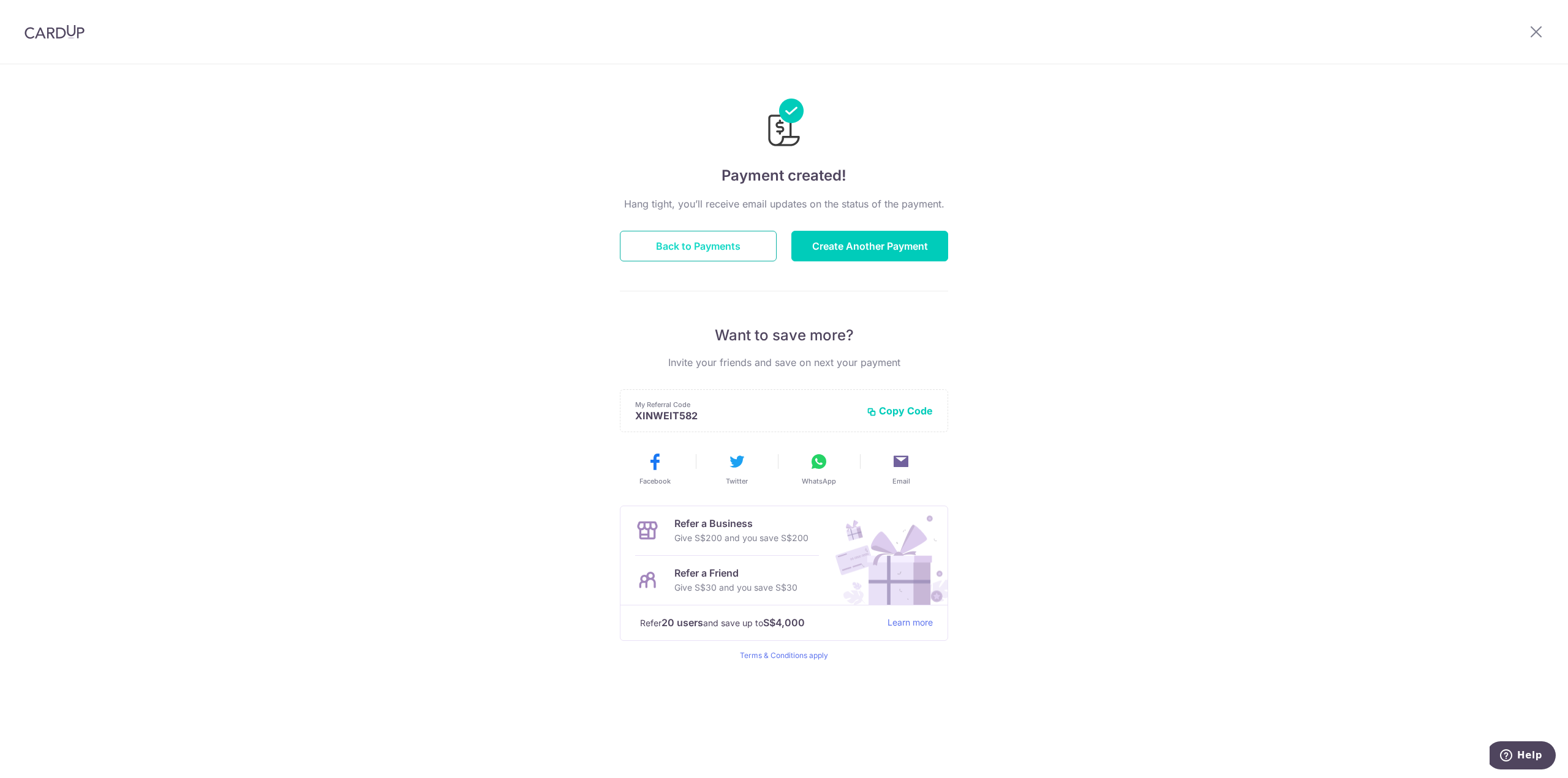
click at [746, 251] on button "Back to Payments" at bounding box center [698, 246] width 157 height 31
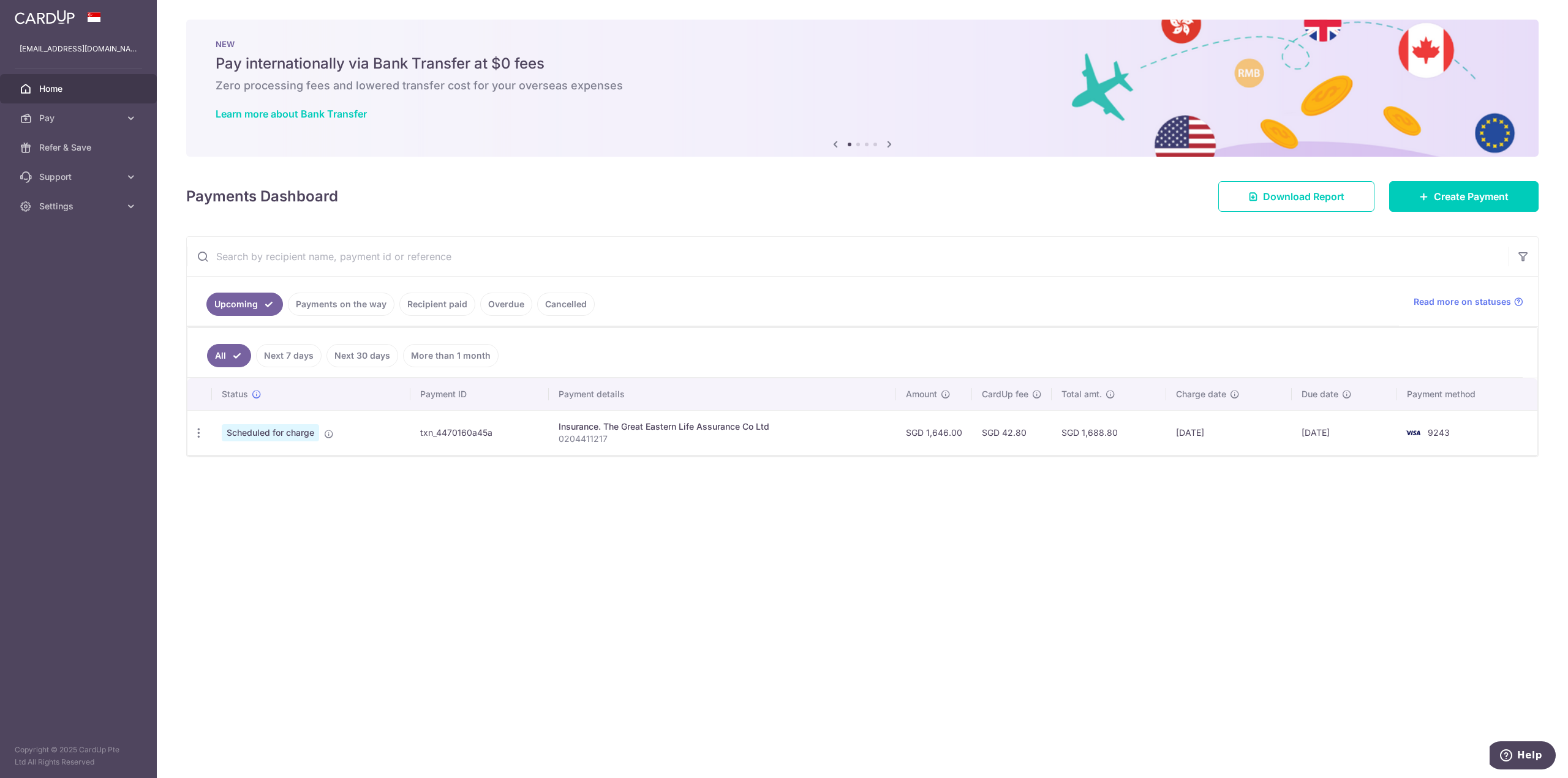
click at [516, 306] on link "Overdue" at bounding box center [506, 304] width 52 height 24
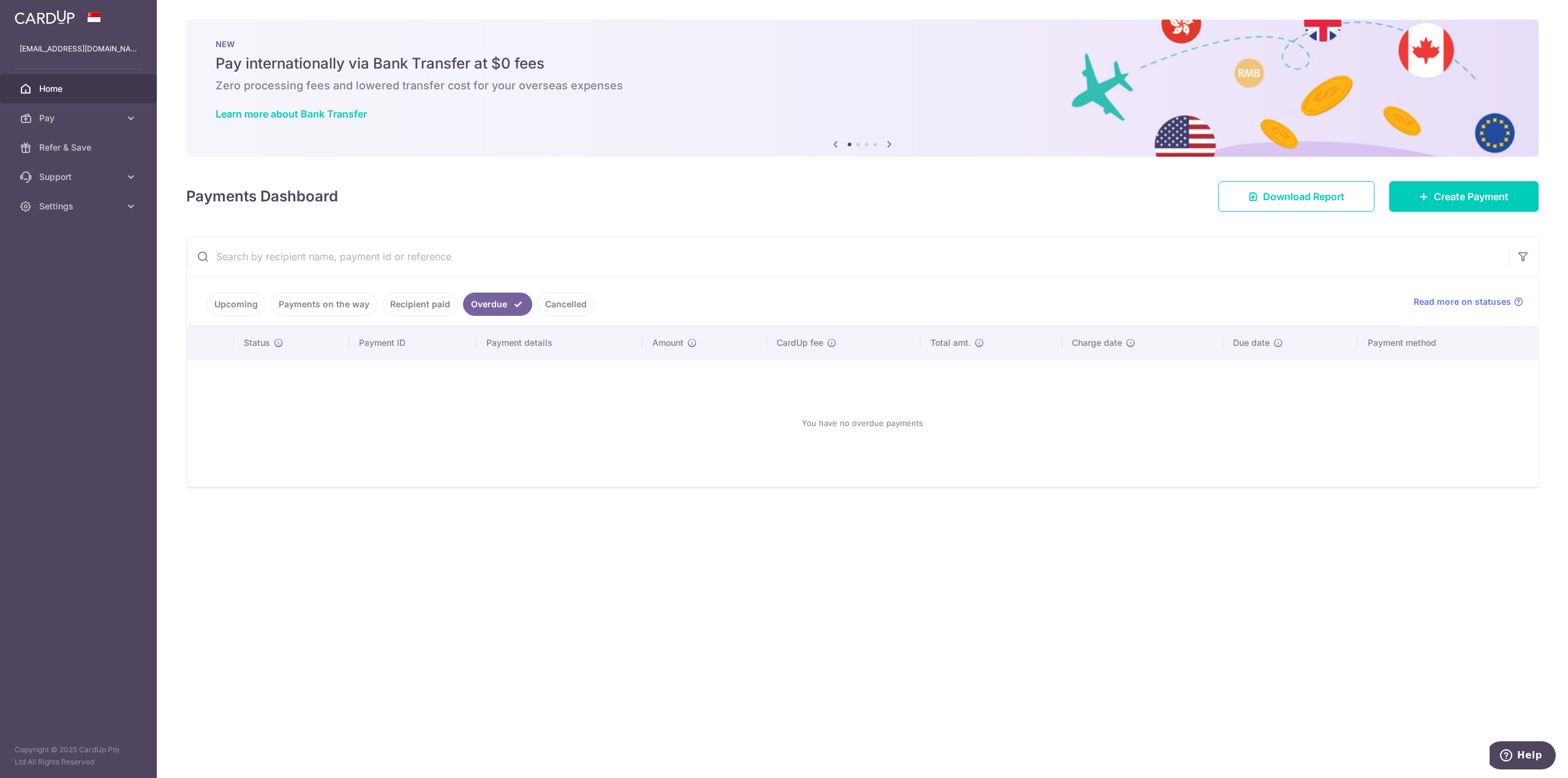
click at [561, 303] on link "Cancelled" at bounding box center [566, 304] width 57 height 24
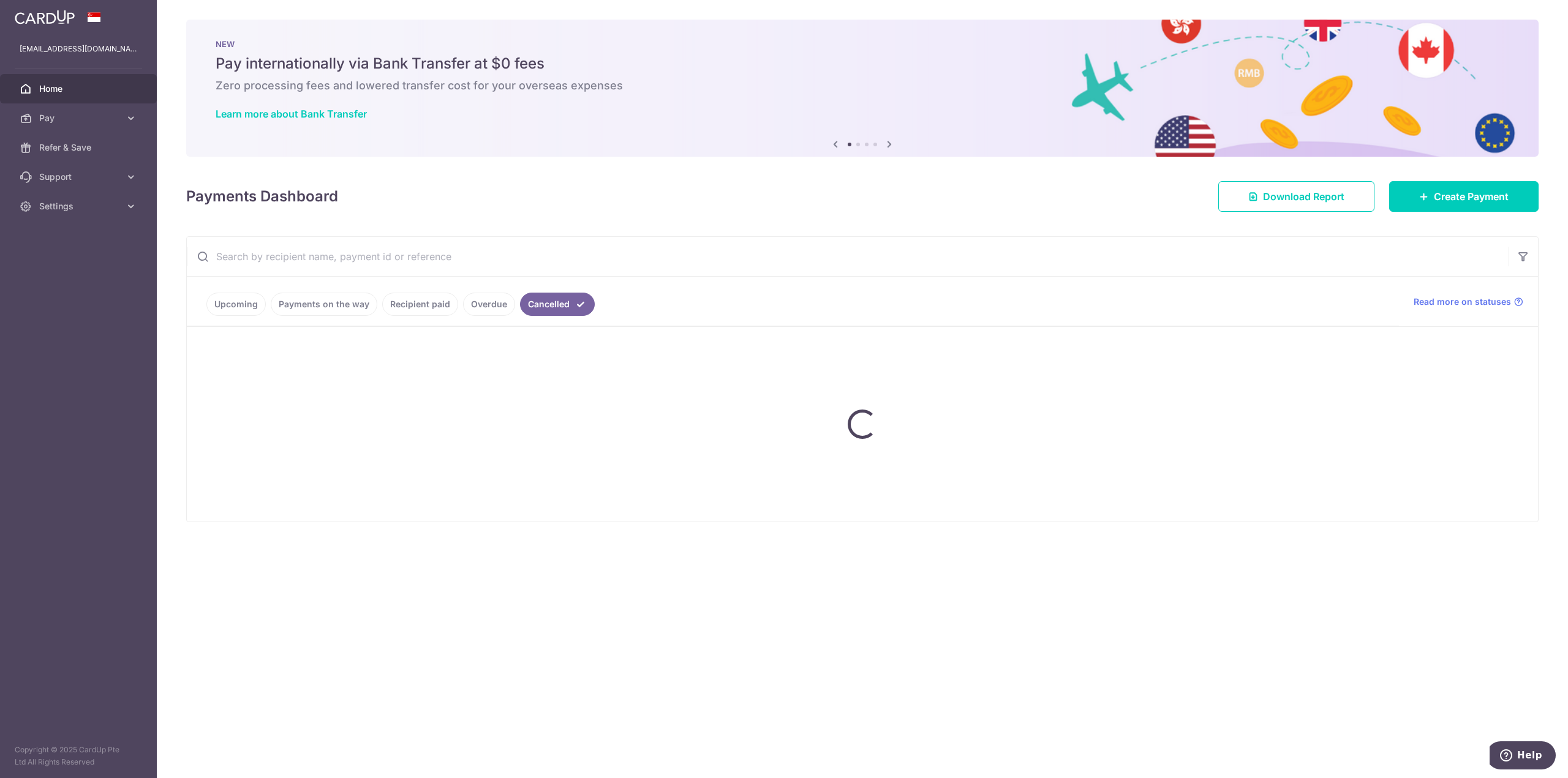
click at [434, 315] on link "Recipient paid" at bounding box center [420, 304] width 76 height 24
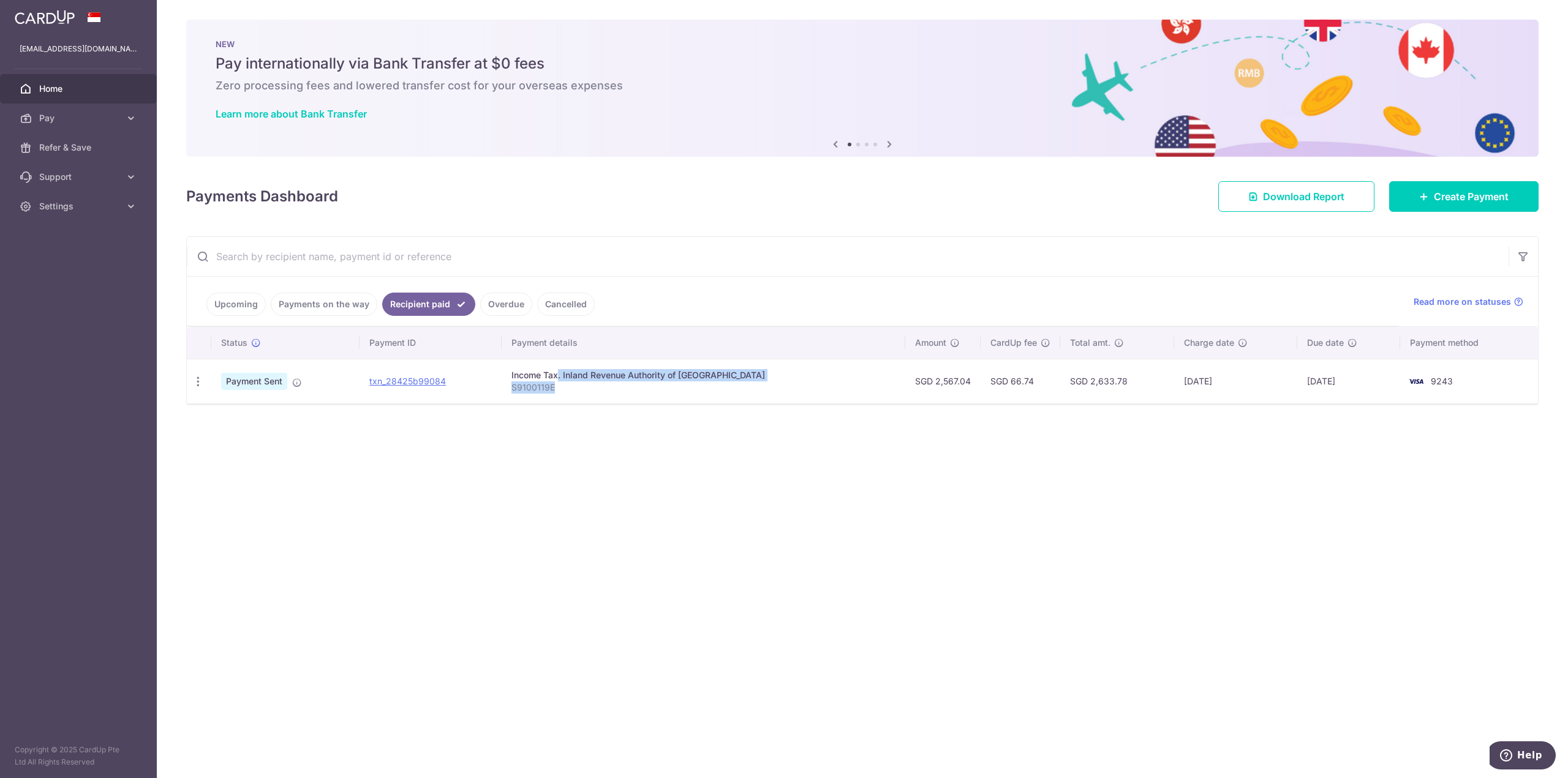
drag, startPoint x: 533, startPoint y: 372, endPoint x: 640, endPoint y: 393, distance: 109.0
click at [640, 393] on td "Income Tax. Inland Revenue Authority of Singapore S9100119E" at bounding box center [703, 381] width 403 height 44
click at [653, 387] on p "S9100119E" at bounding box center [703, 388] width 384 height 12
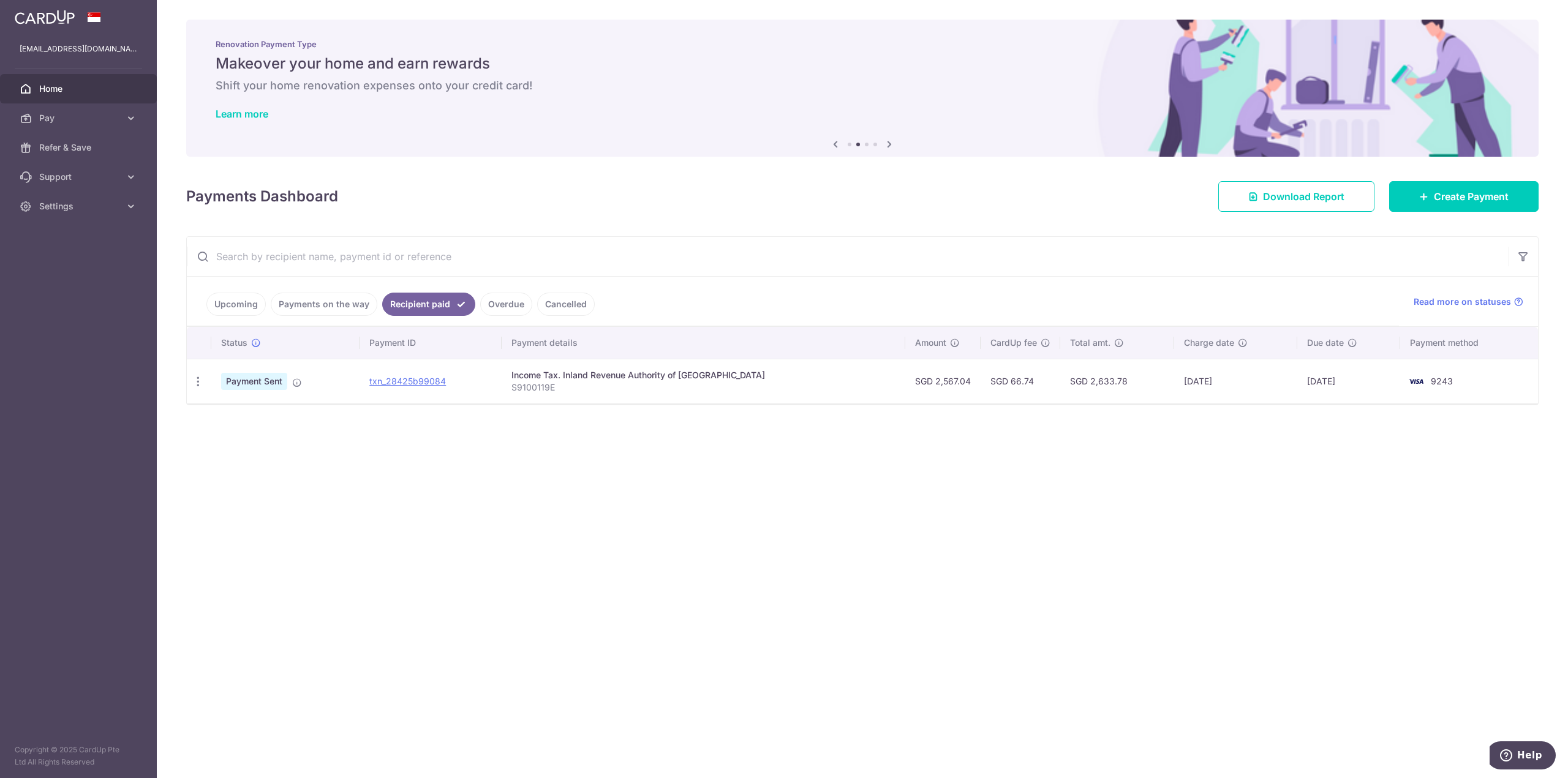
click at [1431, 379] on span "9243" at bounding box center [1441, 381] width 22 height 11
drag, startPoint x: 1260, startPoint y: 377, endPoint x: 865, endPoint y: 372, distance: 395.0
click at [1255, 378] on td "14/05/2025" at bounding box center [1235, 381] width 124 height 44
click at [434, 384] on link "txn_28425b99084" at bounding box center [407, 381] width 76 height 11
click at [55, 116] on span "Pay" at bounding box center [80, 118] width 81 height 12
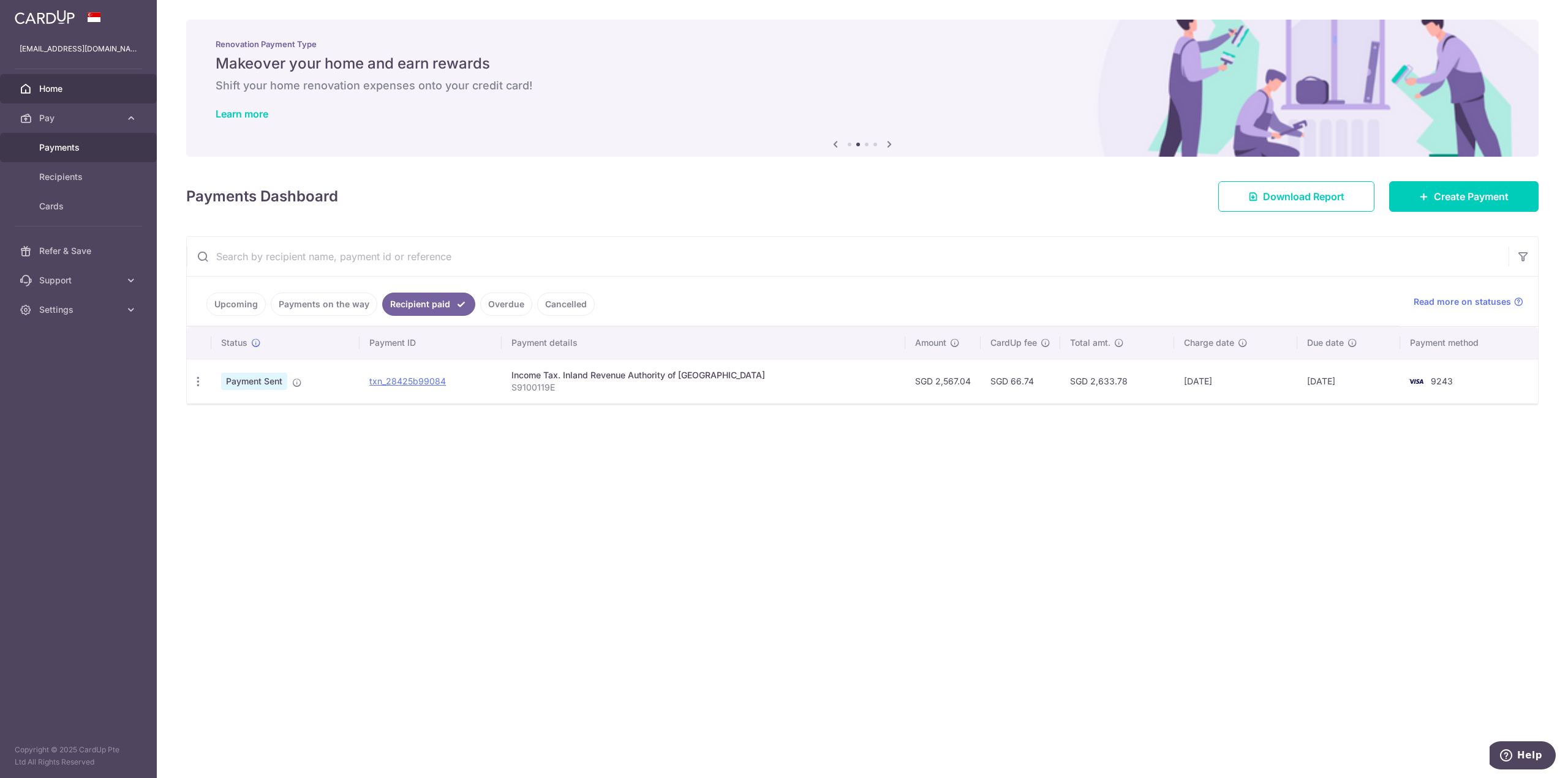
click at [97, 144] on span "Payments" at bounding box center [80, 147] width 81 height 12
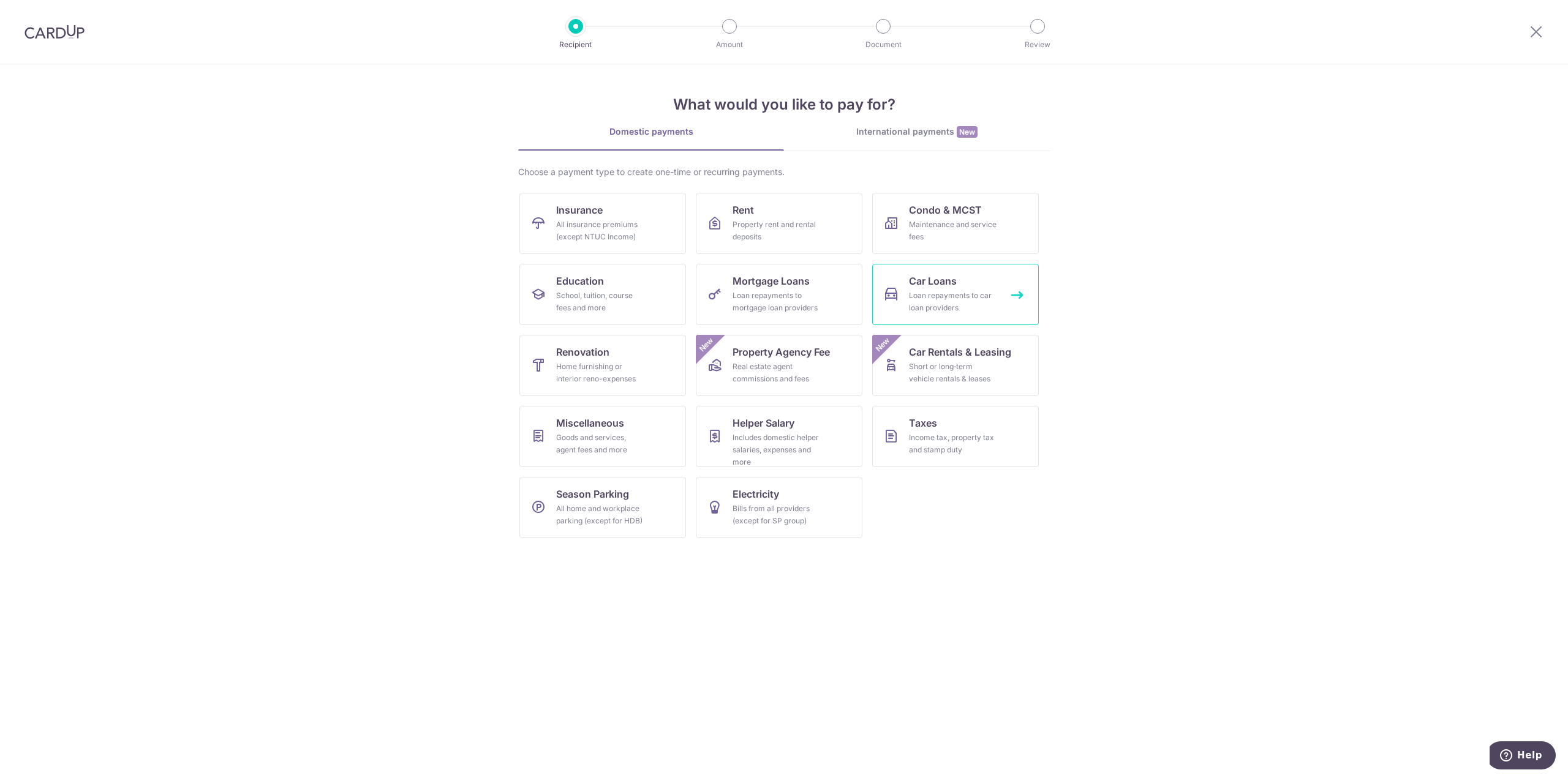
click at [970, 302] on div "Loan repayments to car loan providers" at bounding box center [952, 302] width 88 height 25
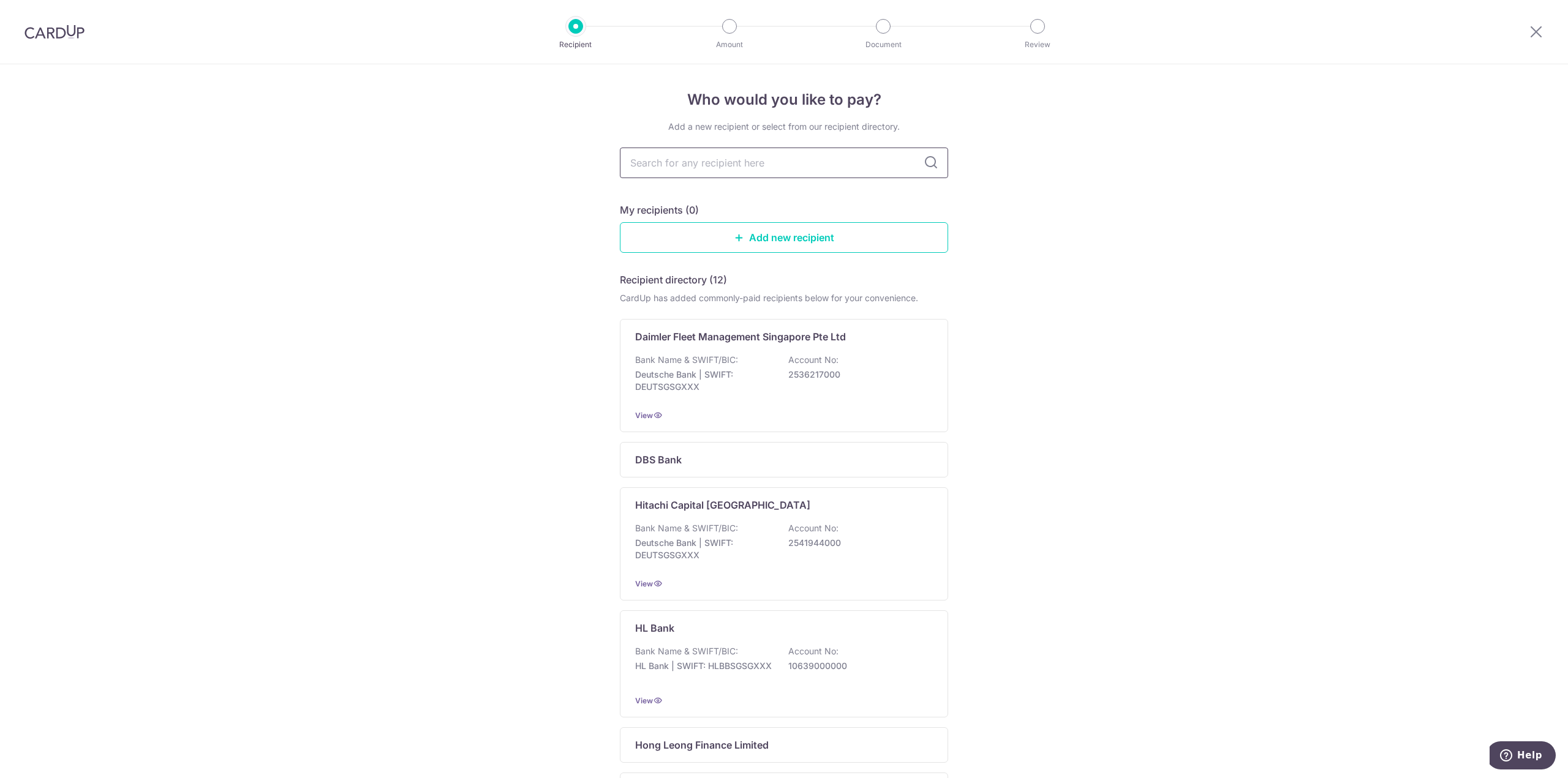
click at [781, 166] on input "text" at bounding box center [784, 162] width 328 height 31
type input "may"
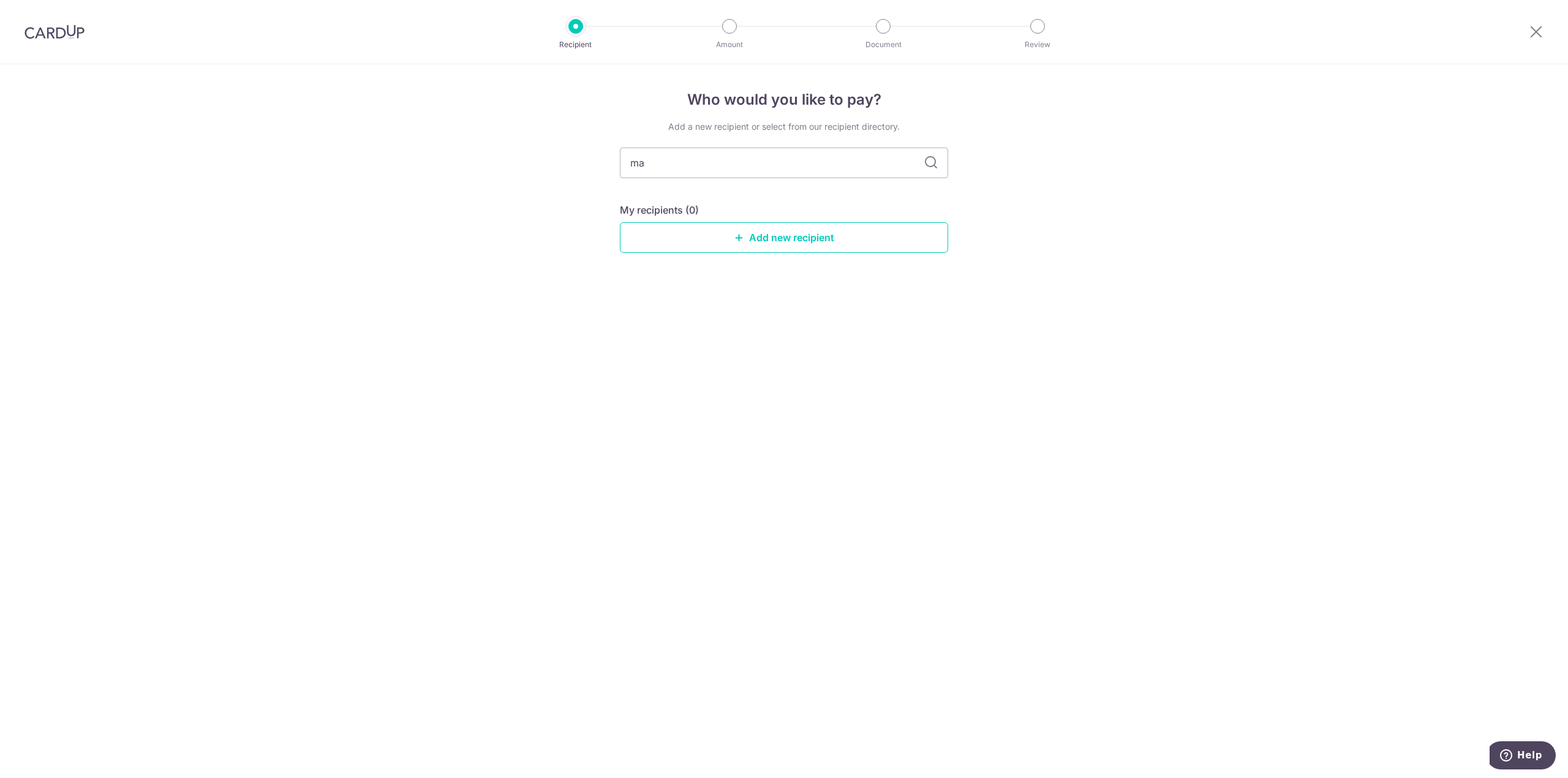
type input "m"
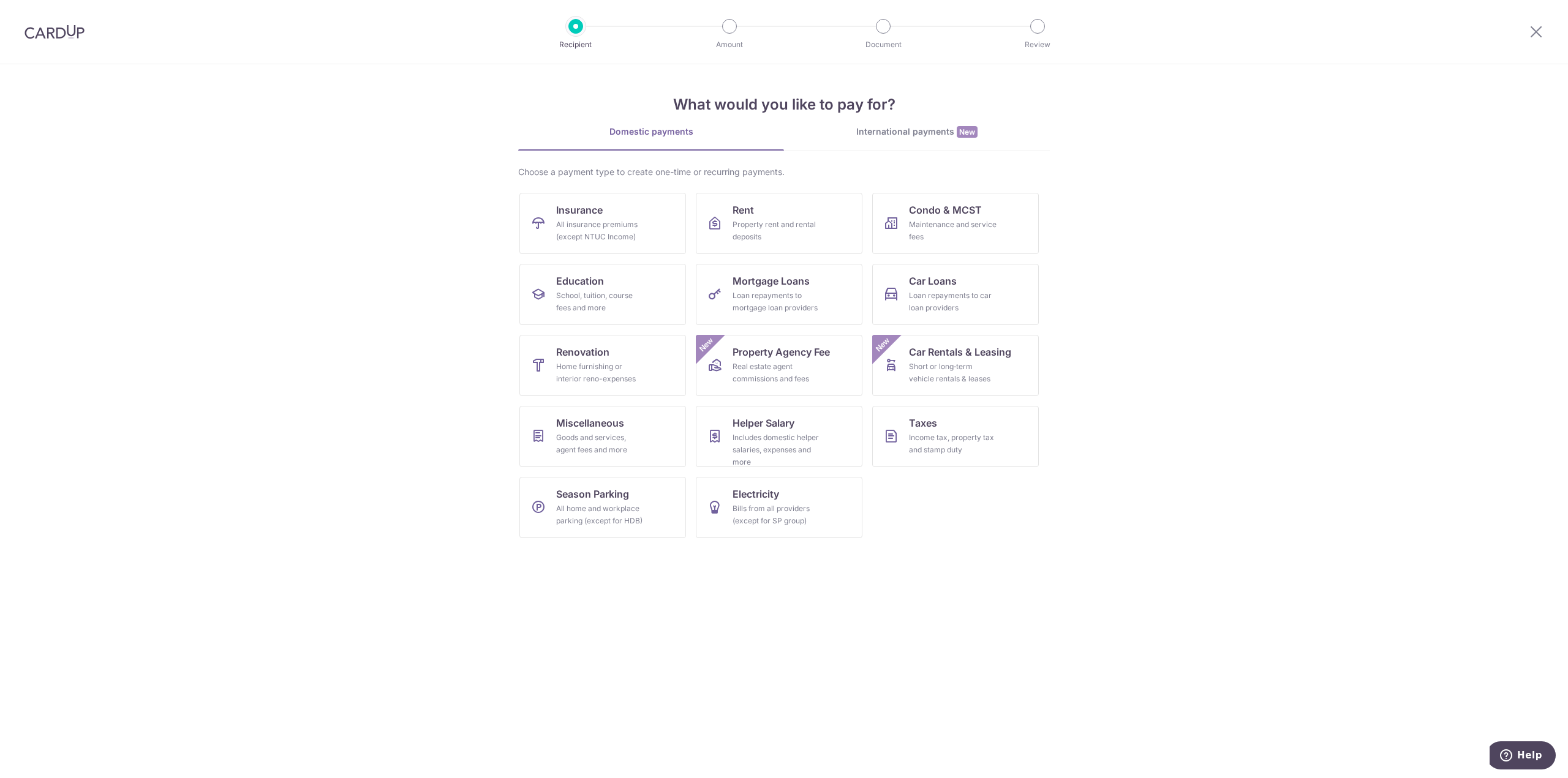
click at [42, 26] on img at bounding box center [54, 32] width 60 height 15
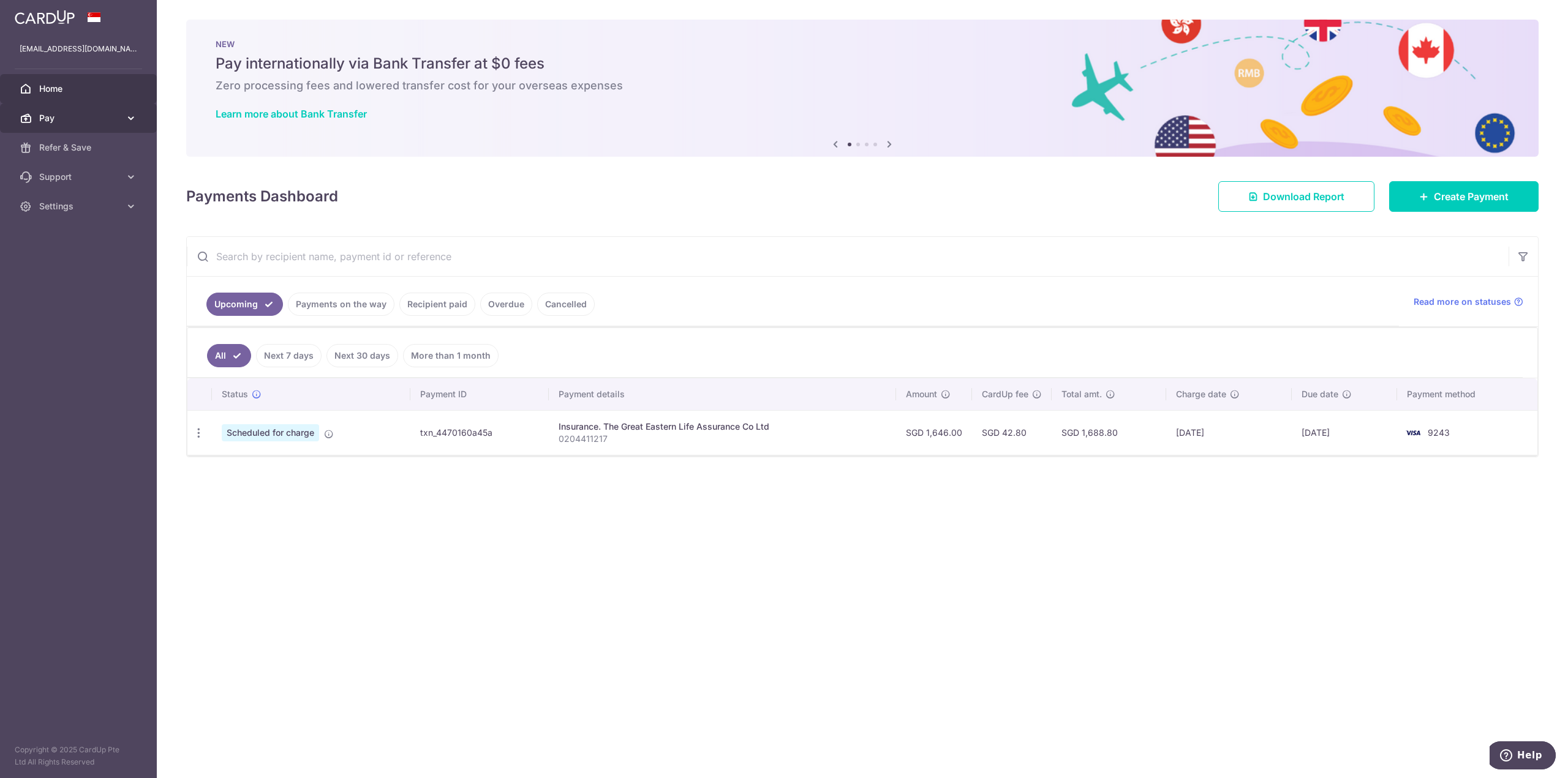
click at [47, 122] on span "Pay" at bounding box center [80, 118] width 81 height 12
click at [85, 153] on link "Payments" at bounding box center [78, 147] width 157 height 30
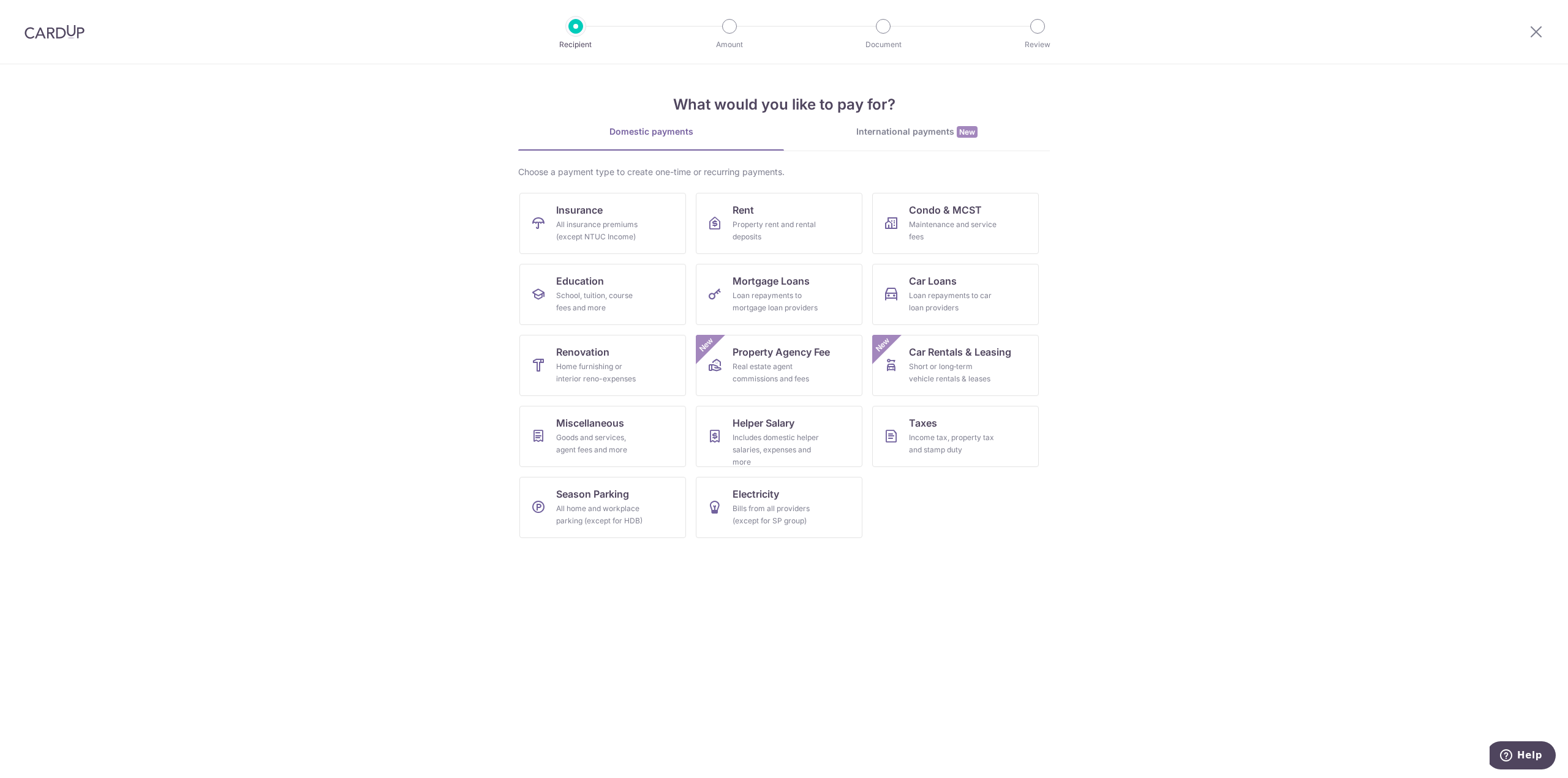
click at [50, 43] on div at bounding box center [54, 32] width 109 height 63
click at [51, 33] on img at bounding box center [54, 32] width 60 height 15
